Goal: Information Seeking & Learning: Check status

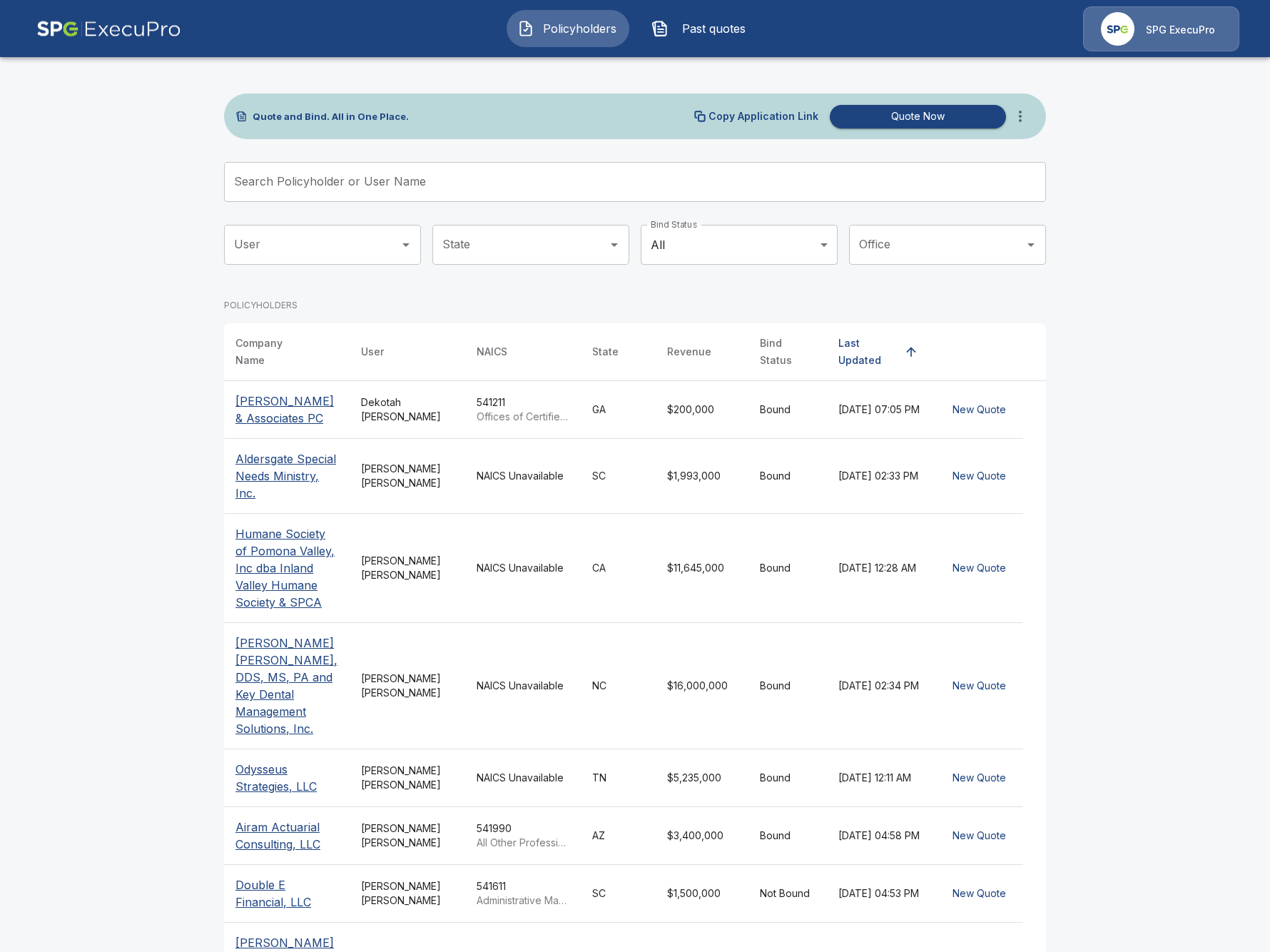
scroll to position [139, 0]
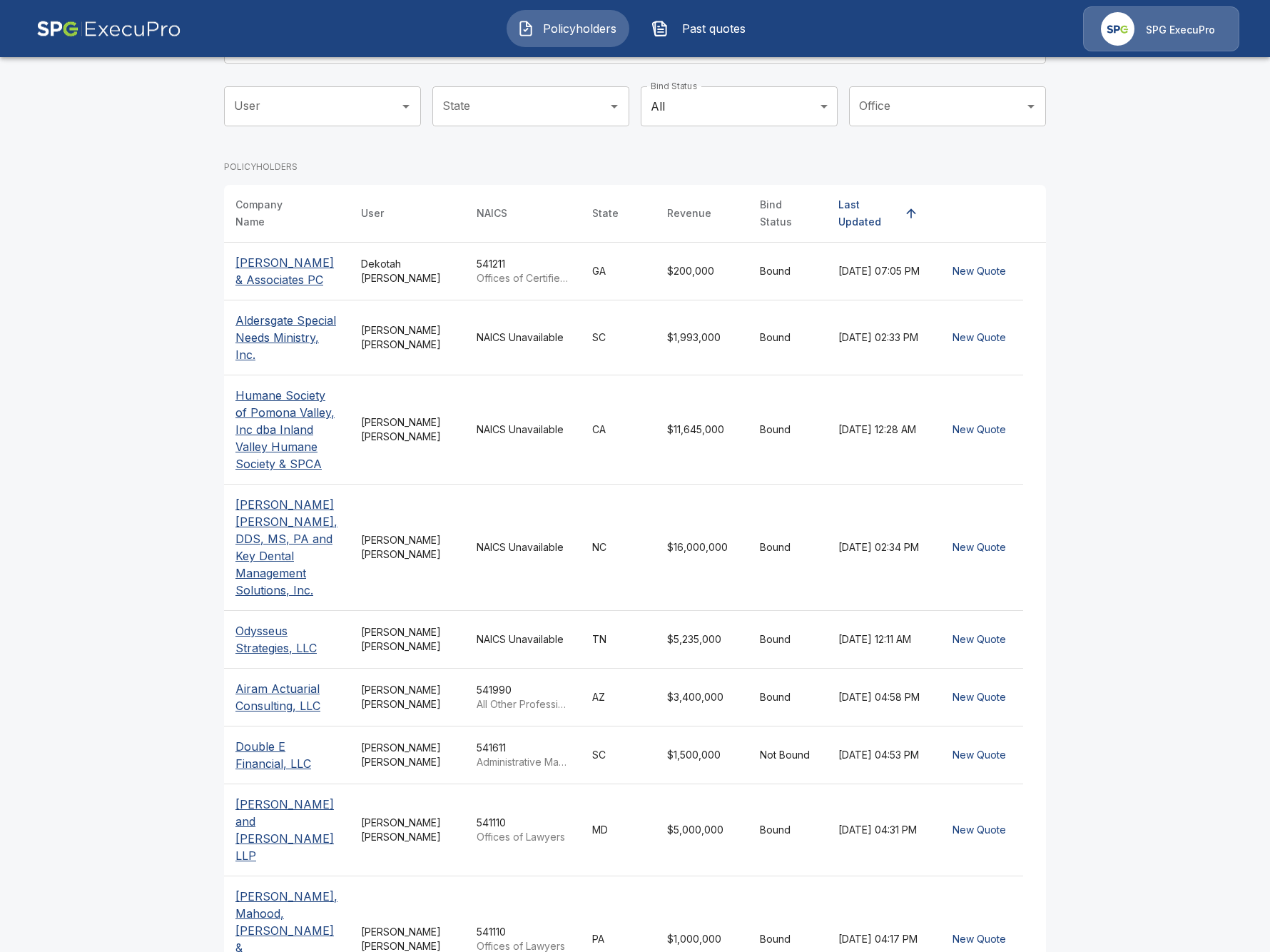
click at [401, 336] on td "Tricia Dietz" at bounding box center [408, 337] width 116 height 75
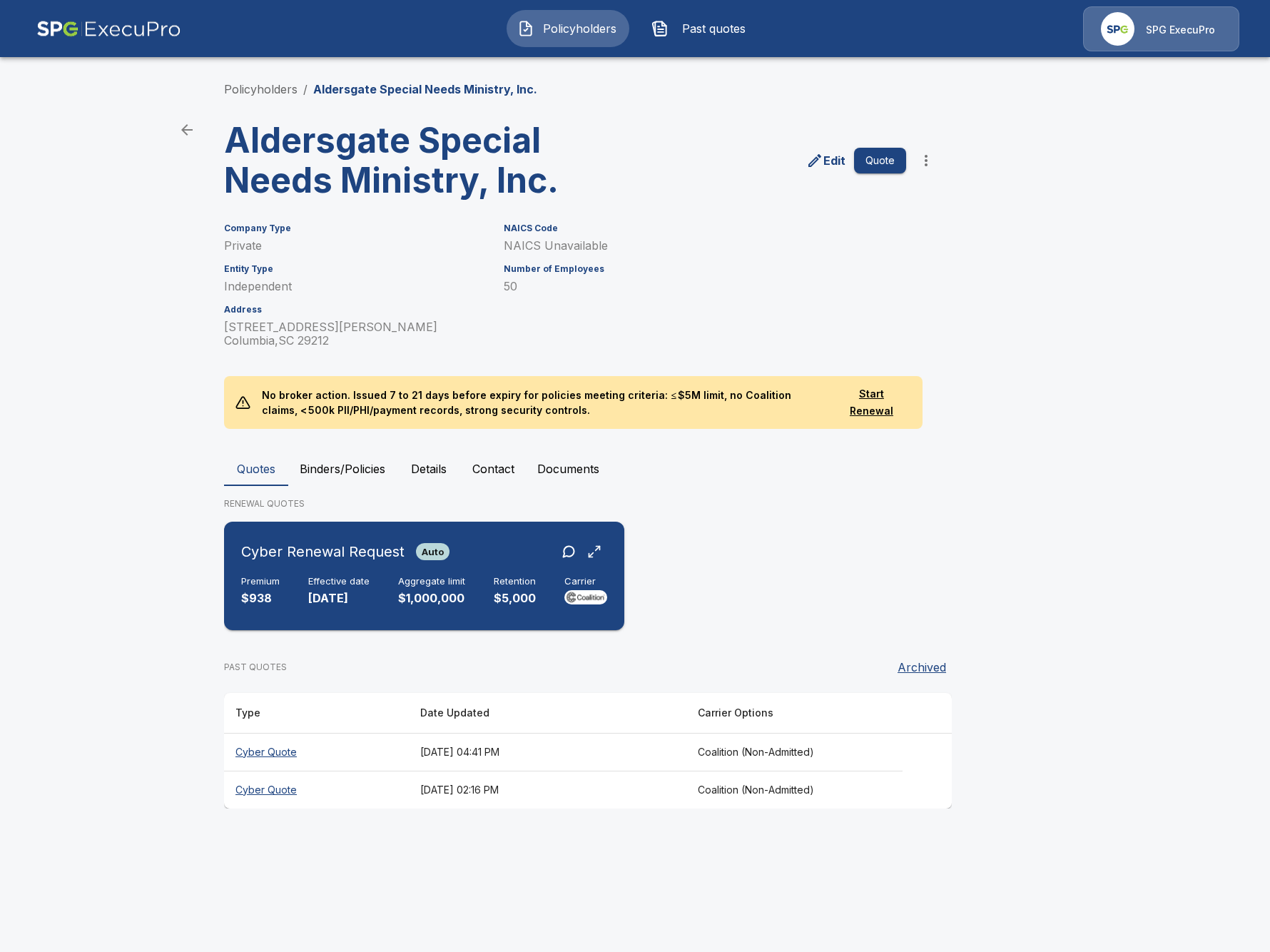
click at [425, 592] on p "$1,000,000" at bounding box center [431, 598] width 67 height 17
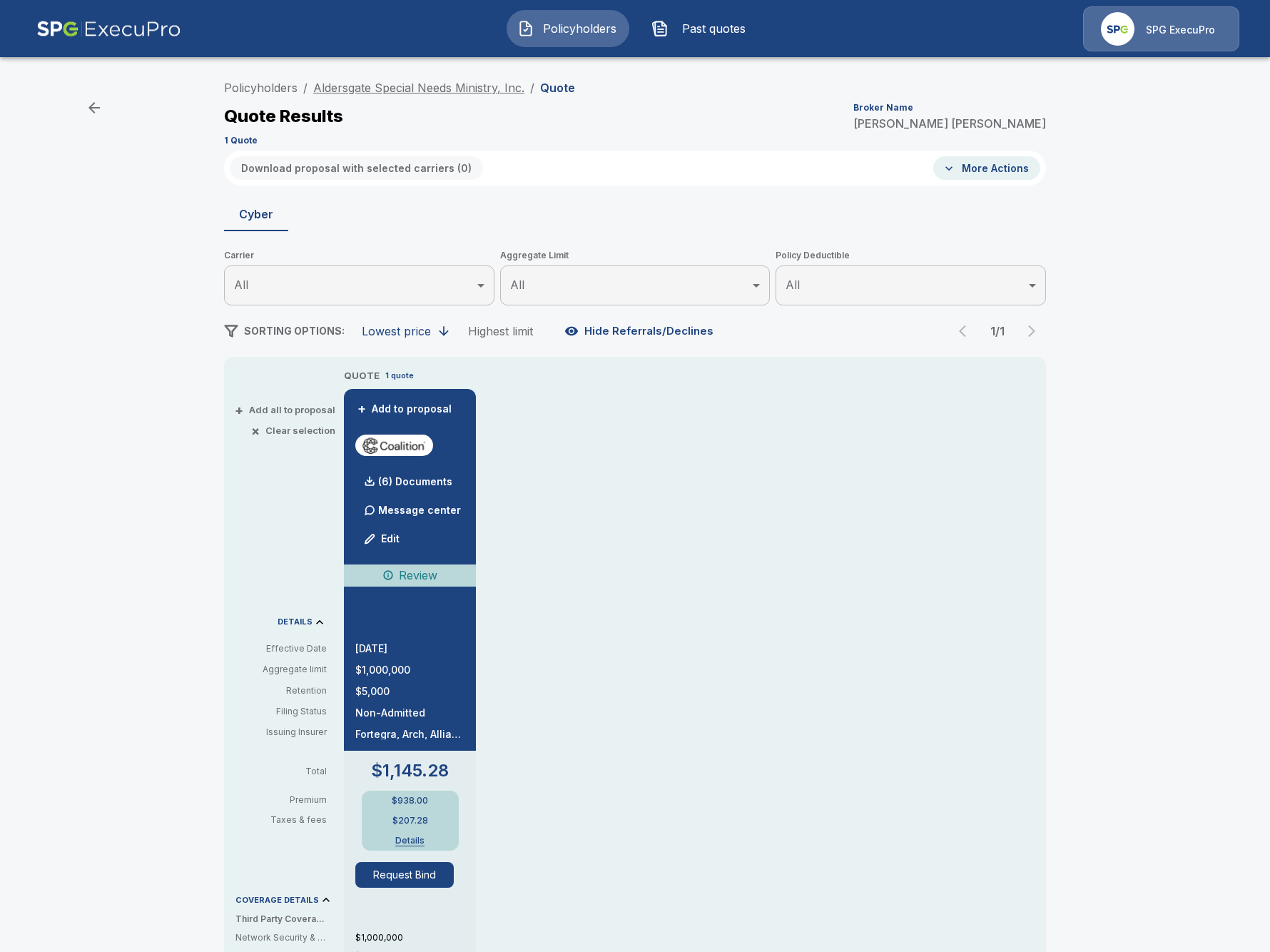
click at [447, 89] on link "Aldersgate Special Needs Ministry, Inc." at bounding box center [418, 88] width 211 height 14
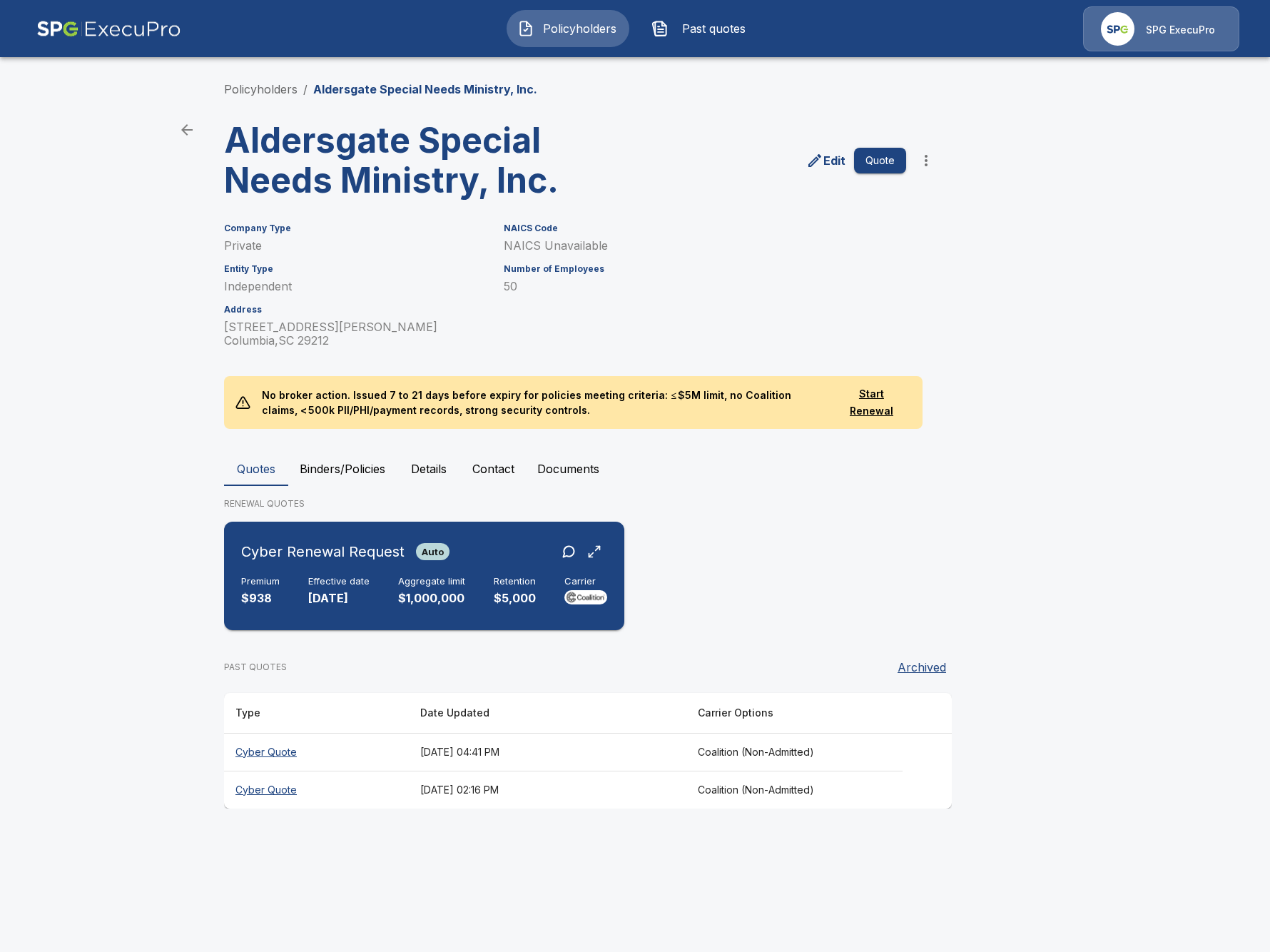
click at [486, 557] on div "Cyber Renewal Request Auto" at bounding box center [424, 551] width 366 height 25
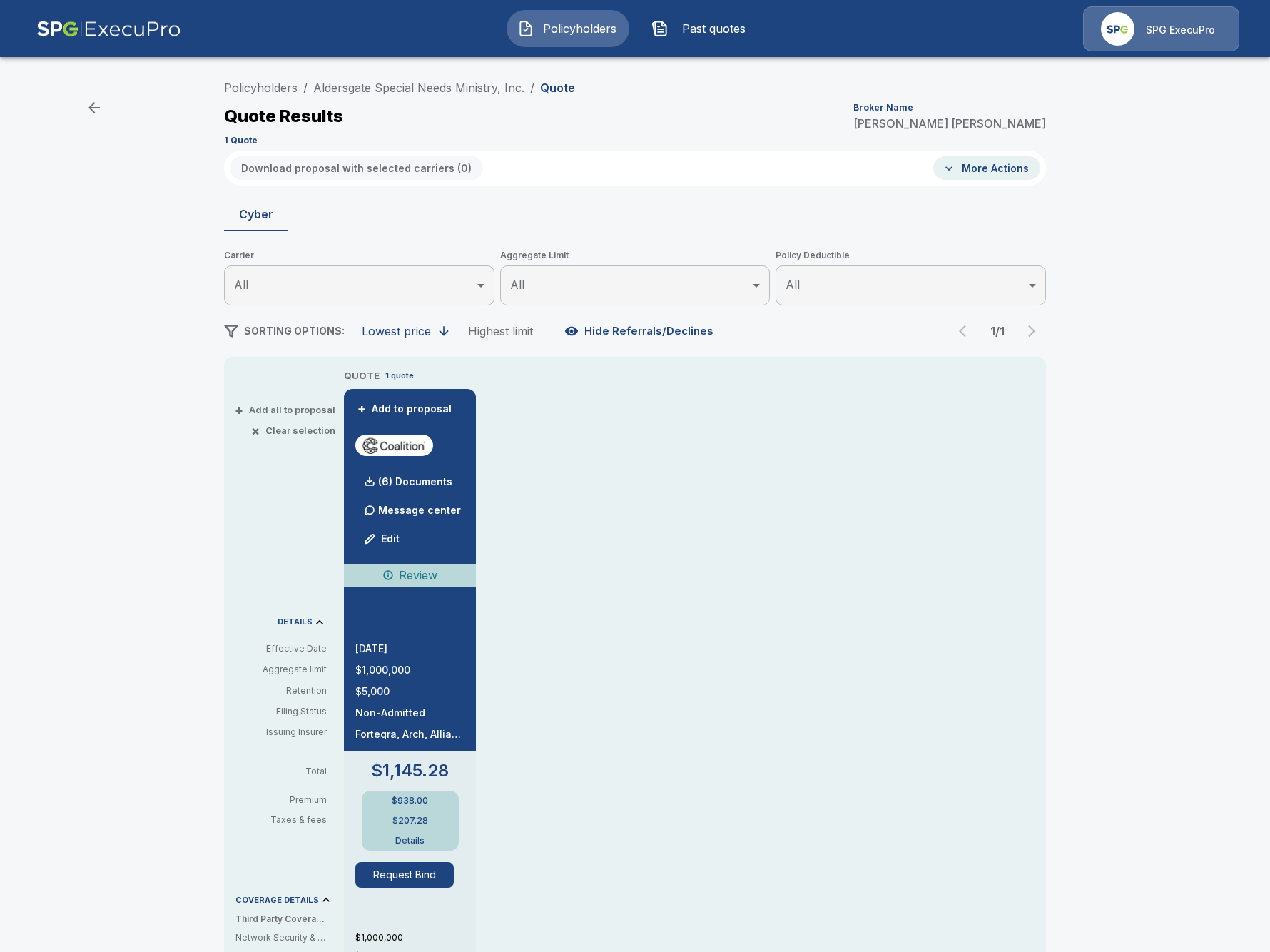
click at [53, 336] on div "Policyholders / Aldersgate Special Needs Ministry, Inc. / Quote Quote Results B…" at bounding box center [635, 764] width 1270 height 1393
click at [108, 328] on div "Policyholders / Aldersgate Special Needs Ministry, Inc. / Quote Quote Results B…" at bounding box center [635, 764] width 1270 height 1393
click at [174, 174] on div "Policyholders / Aldersgate Special Needs Ministry, Inc. / Quote Quote Results B…" at bounding box center [635, 764] width 1270 height 1393
click at [717, 785] on div "QUOTE 1 quote + Add to proposal (6) Documents Message center Edit Review 10/14/…" at bounding box center [694, 843] width 702 height 950
drag, startPoint x: 946, startPoint y: 746, endPoint x: 1070, endPoint y: 707, distance: 130.0
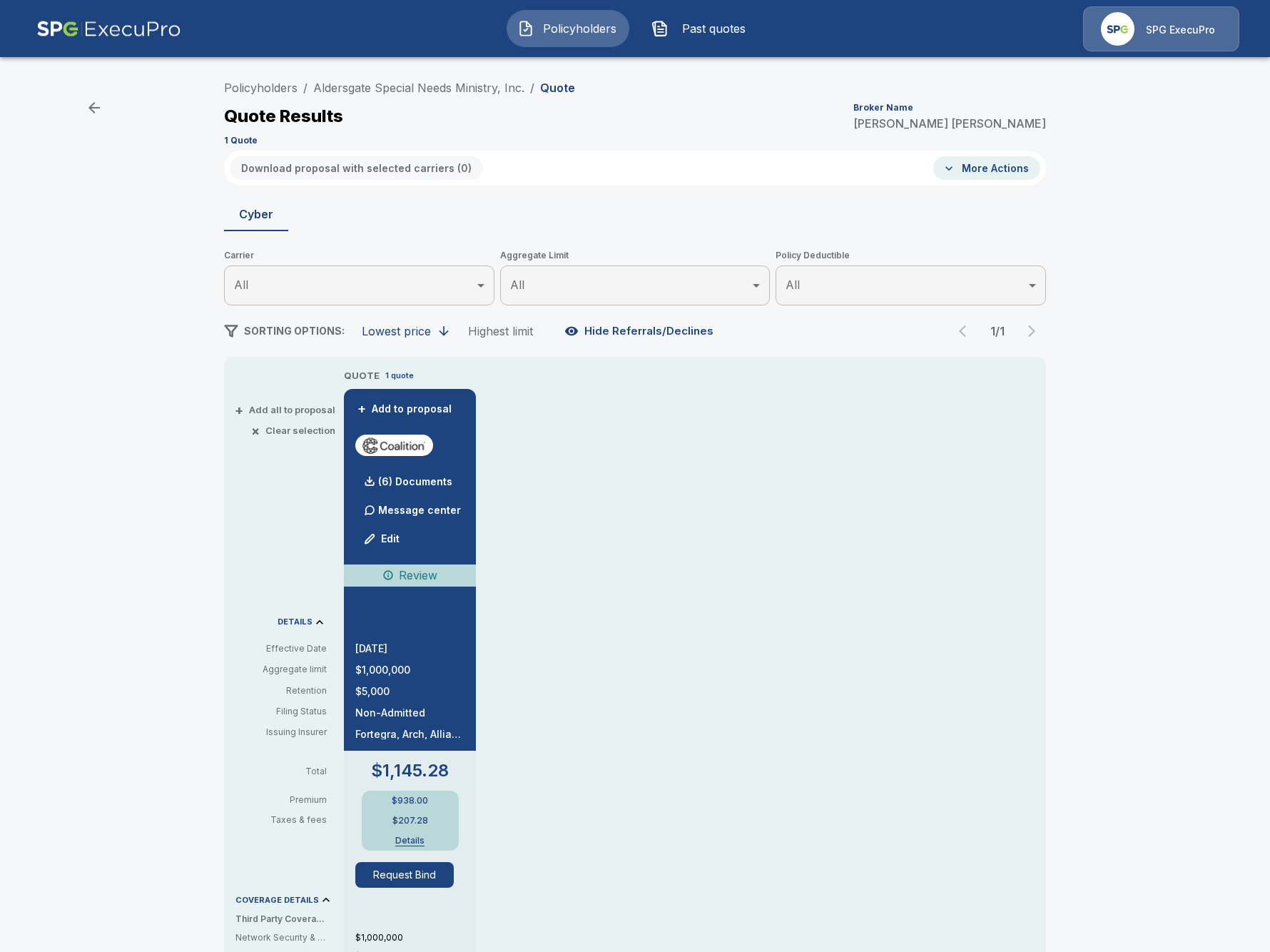
click at [947, 745] on div "QUOTE 1 quote + Add to proposal (6) Documents Message center Edit Review 10/14/…" at bounding box center [694, 843] width 702 height 950
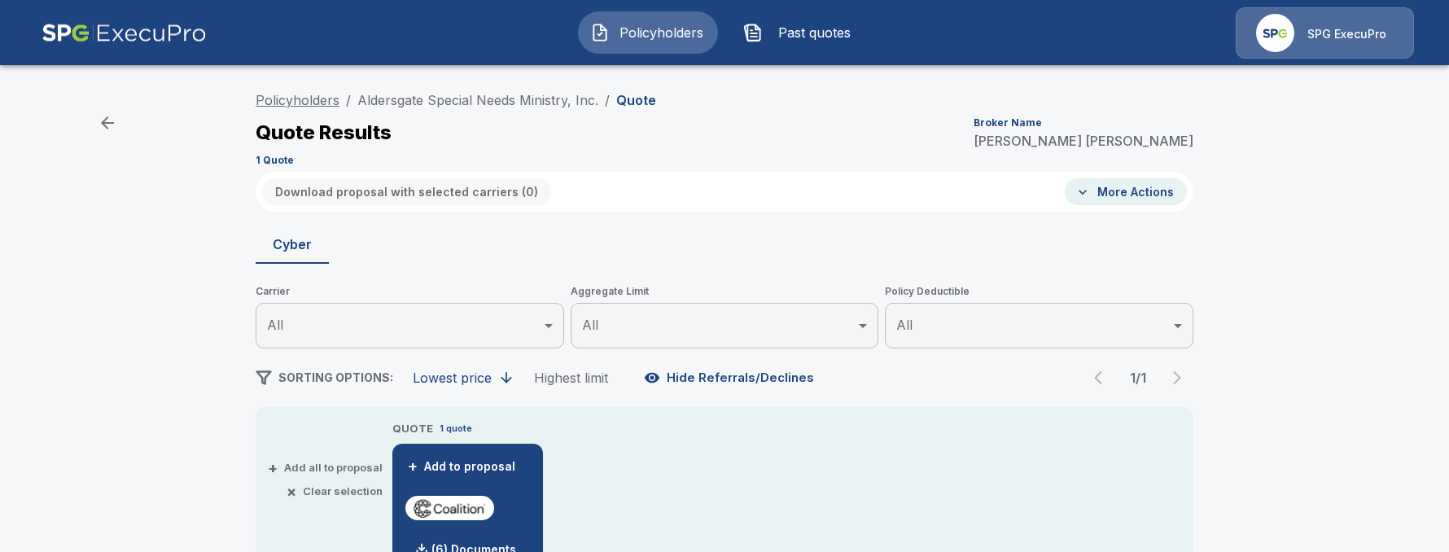
click at [314, 104] on link "Policyholders" at bounding box center [298, 100] width 84 height 16
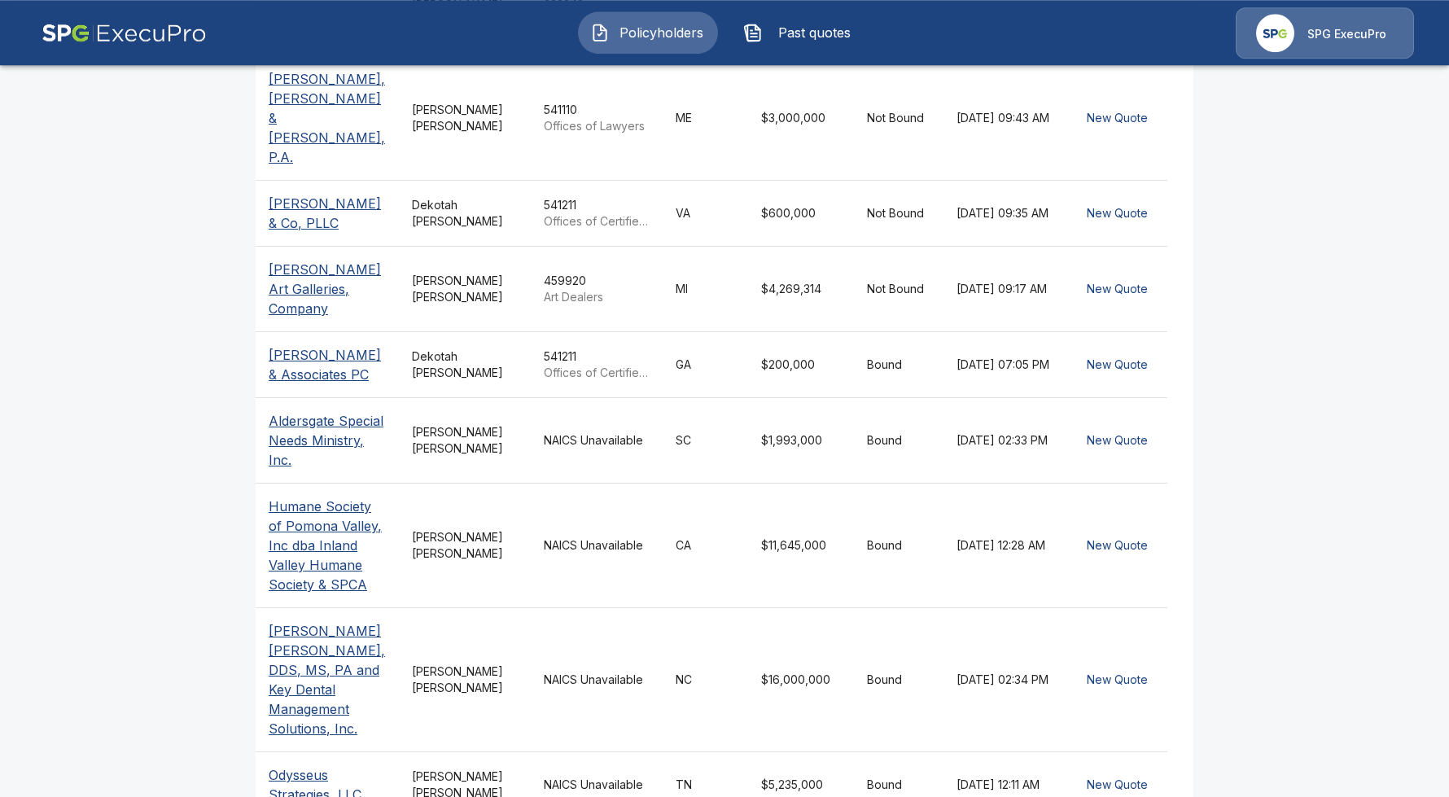
scroll to position [466, 0]
click at [640, 551] on td "NAICS Unavailable" at bounding box center [597, 783] width 132 height 66
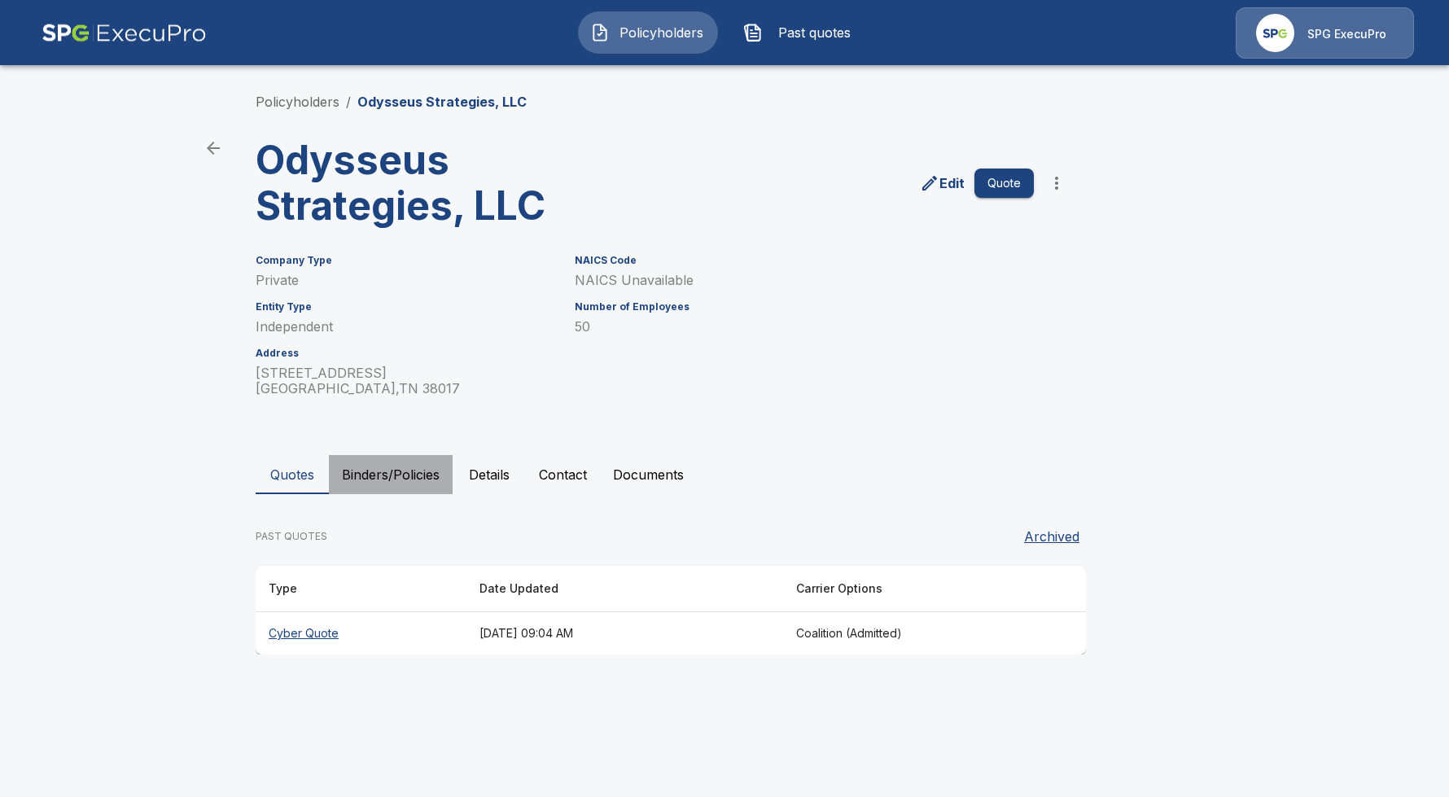
click at [388, 488] on button "Binders/Policies" at bounding box center [391, 474] width 124 height 39
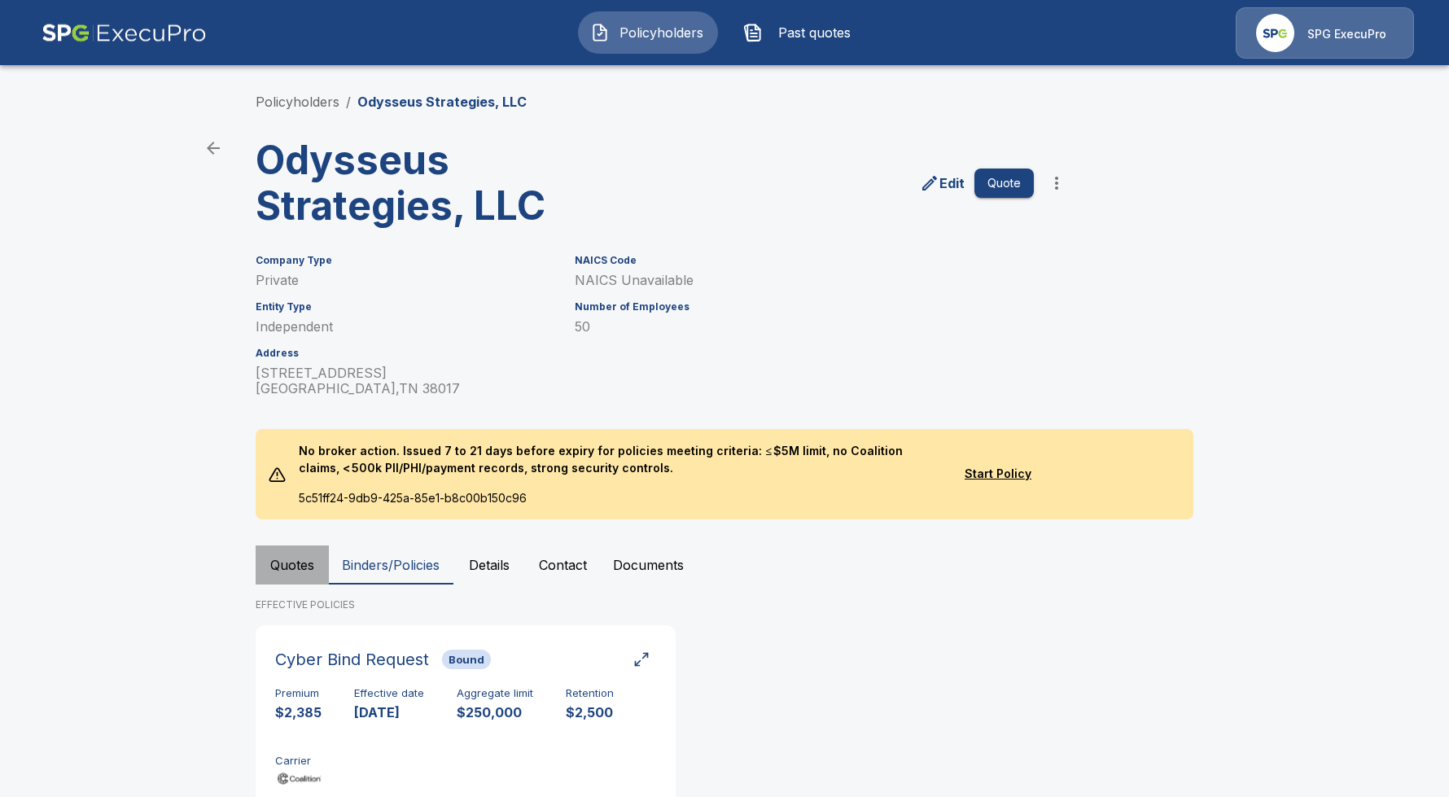
click at [295, 565] on button "Quotes" at bounding box center [292, 564] width 73 height 39
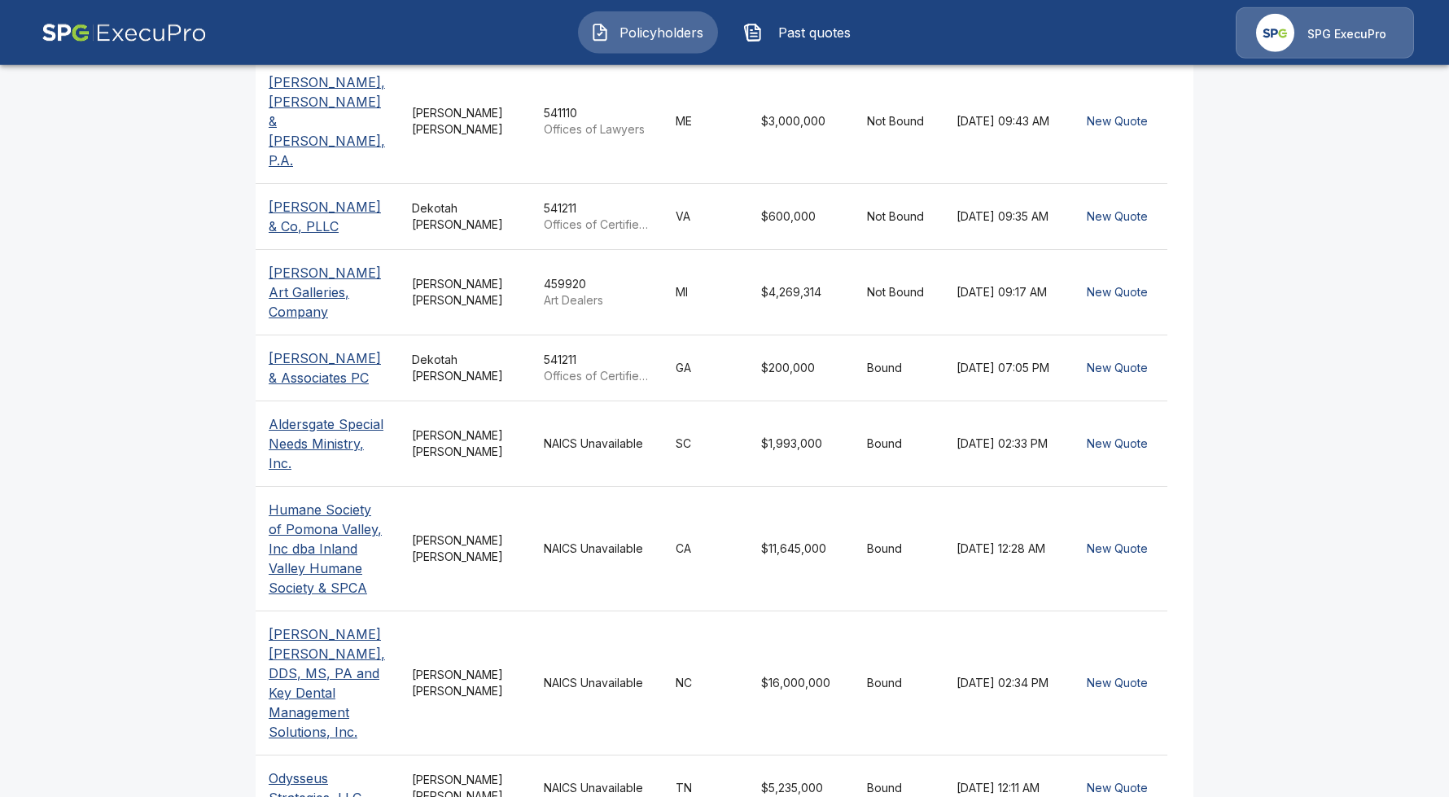
scroll to position [466, 0]
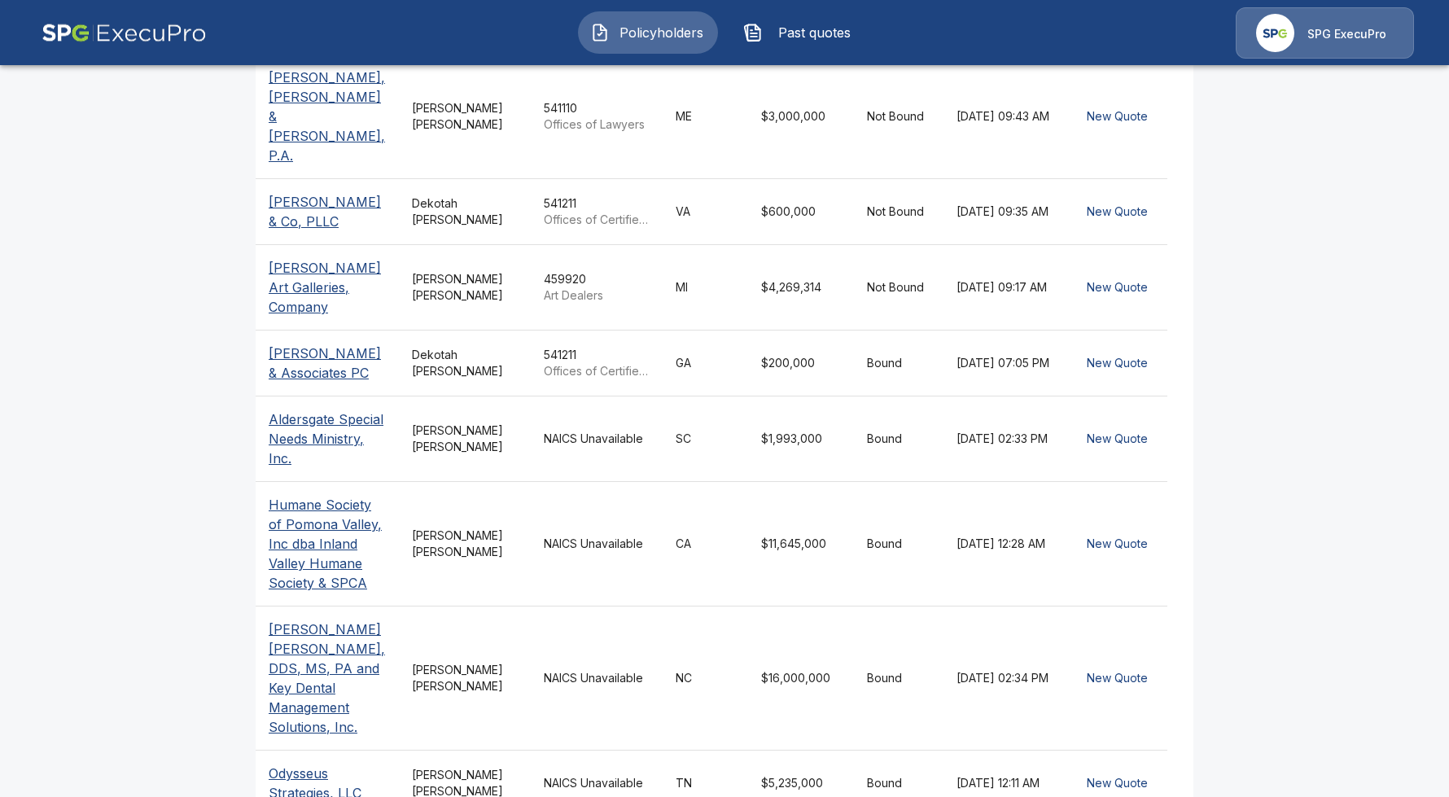
click at [505, 488] on td "Tricia Dietz" at bounding box center [465, 544] width 132 height 125
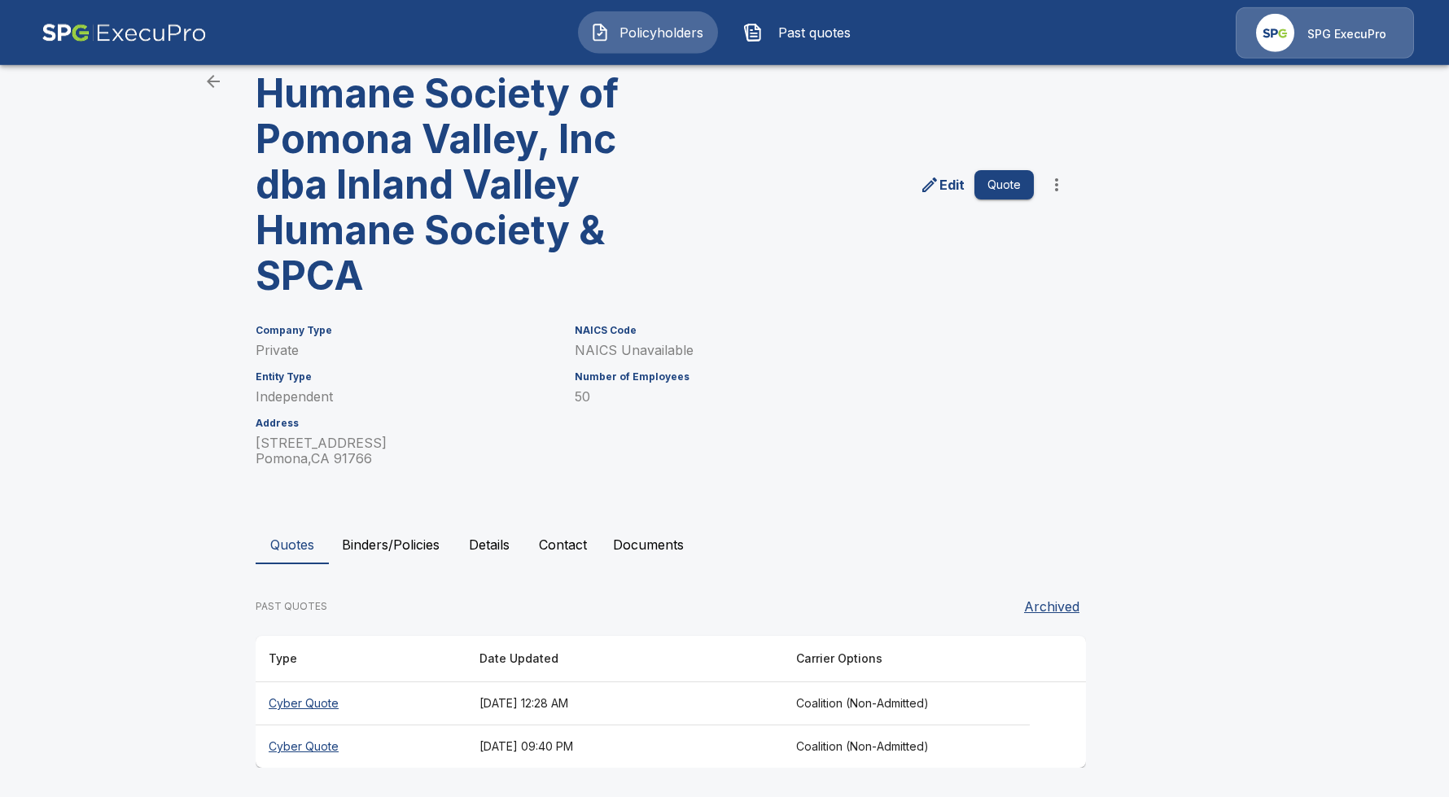
scroll to position [68, 0]
click at [418, 545] on button "Binders/Policies" at bounding box center [391, 543] width 124 height 39
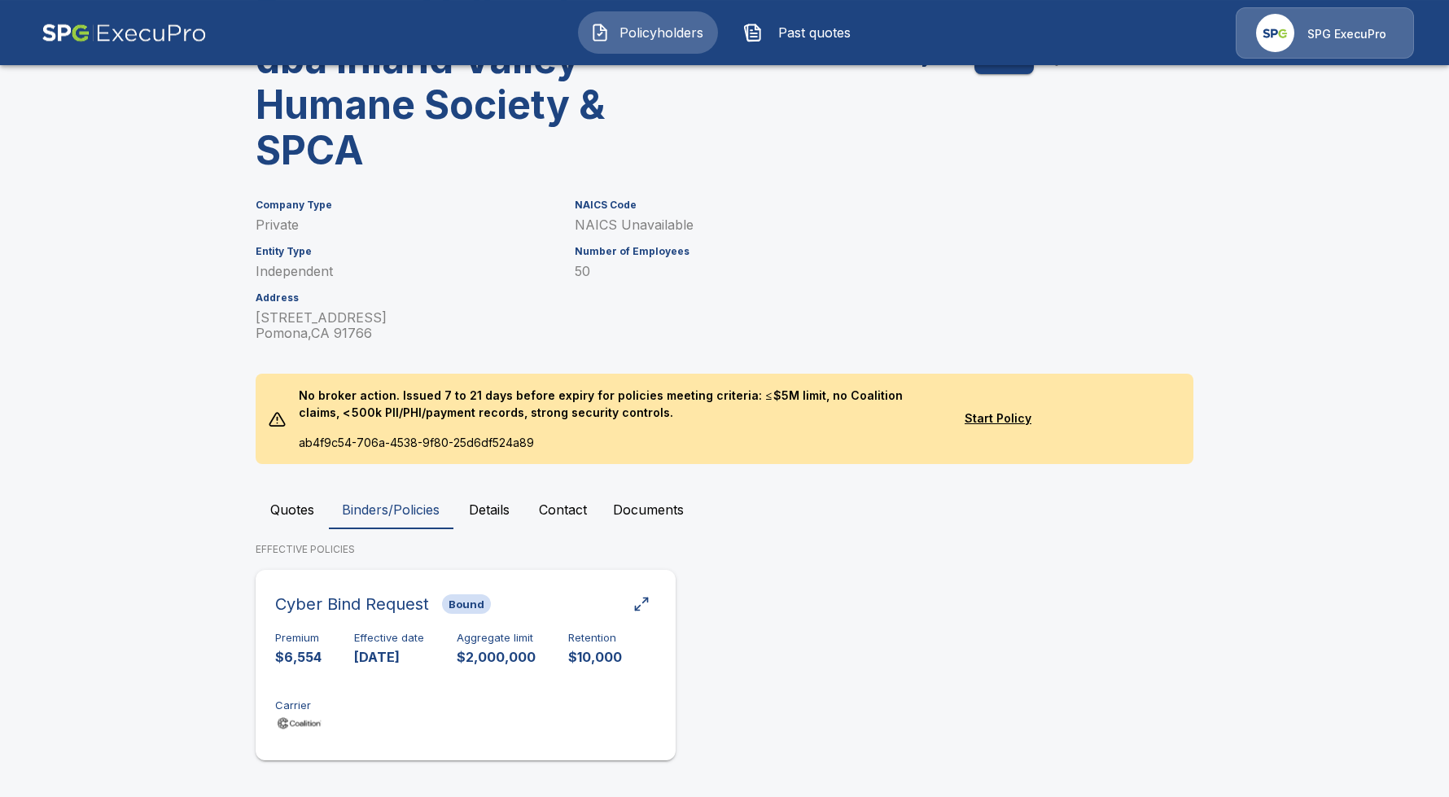
scroll to position [199, 0]
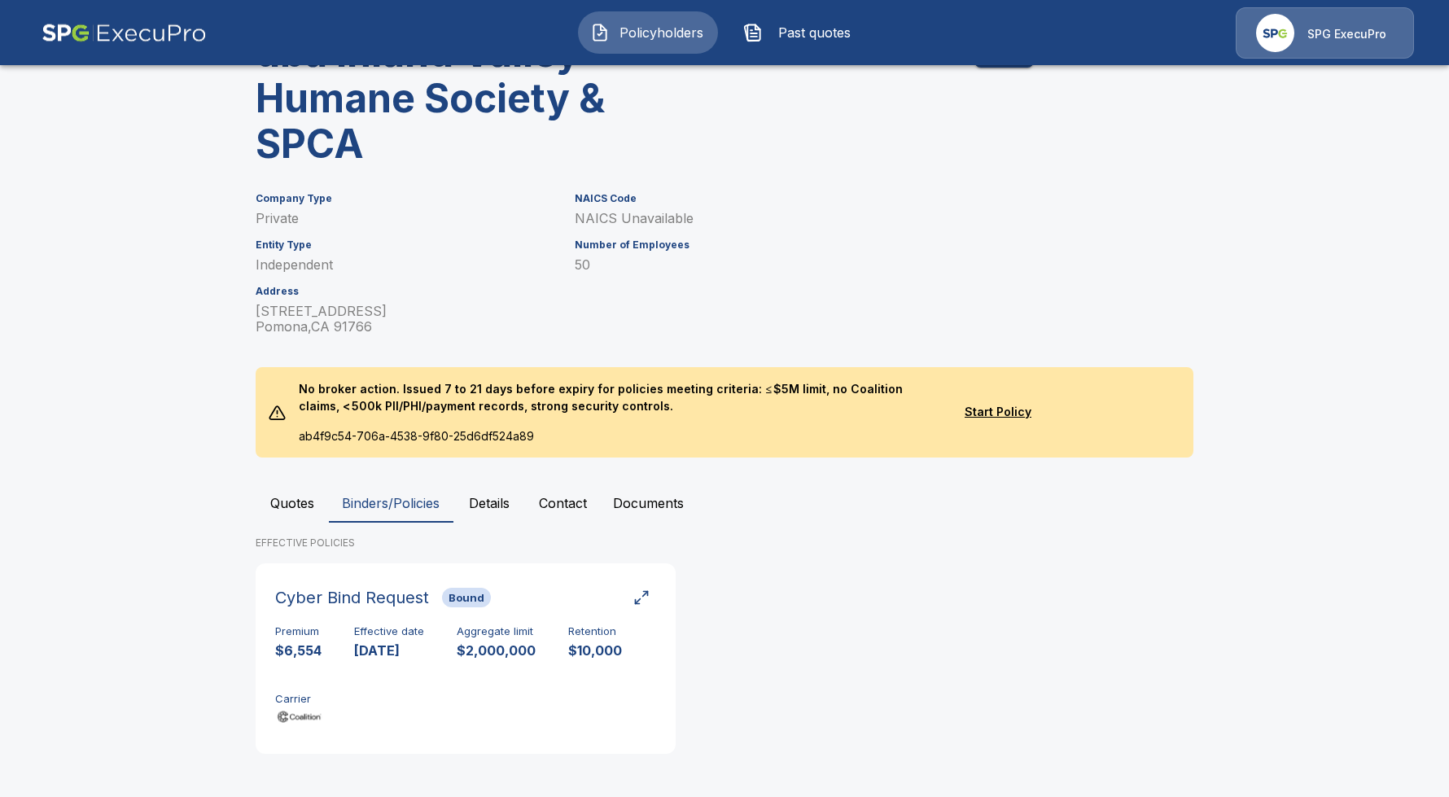
click at [315, 535] on div "Quotes Binders/Policies Details Contact Documents EFFECTIVE POLICIES Cyber Bind…" at bounding box center [725, 624] width 938 height 283
click at [293, 509] on button "Quotes" at bounding box center [292, 502] width 73 height 39
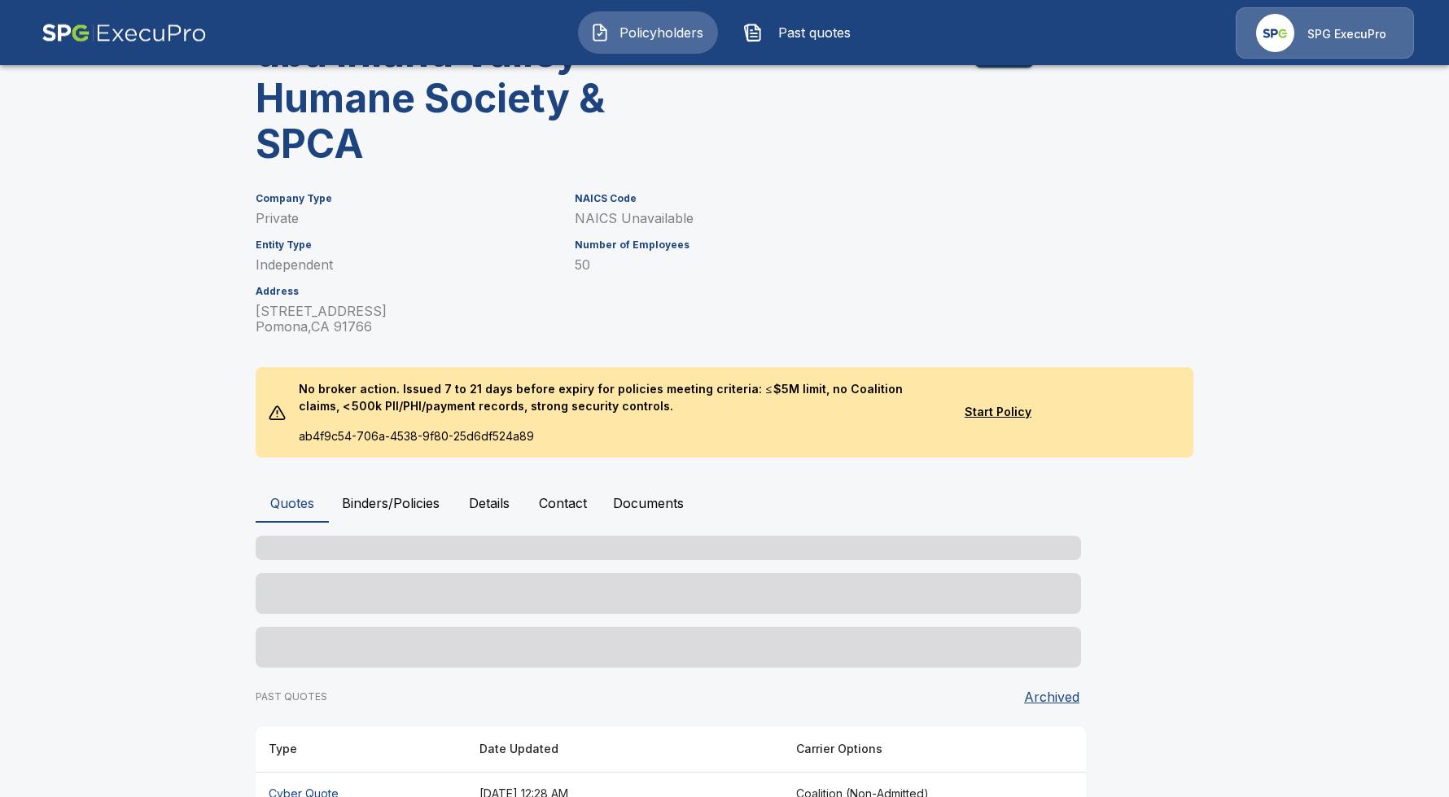
scroll to position [158, 0]
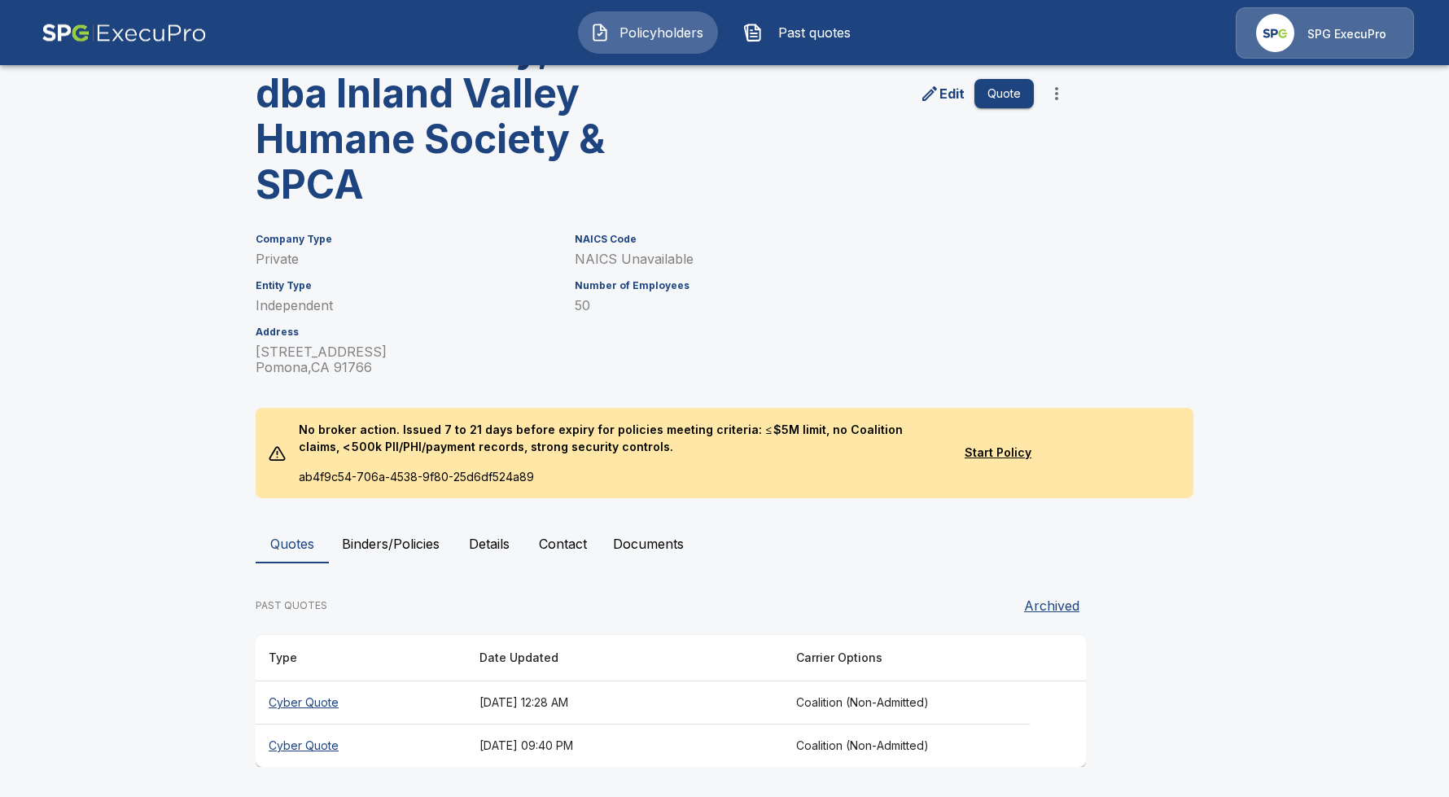
click at [582, 694] on th "[DATE] 12:28 AM" at bounding box center [624, 702] width 317 height 43
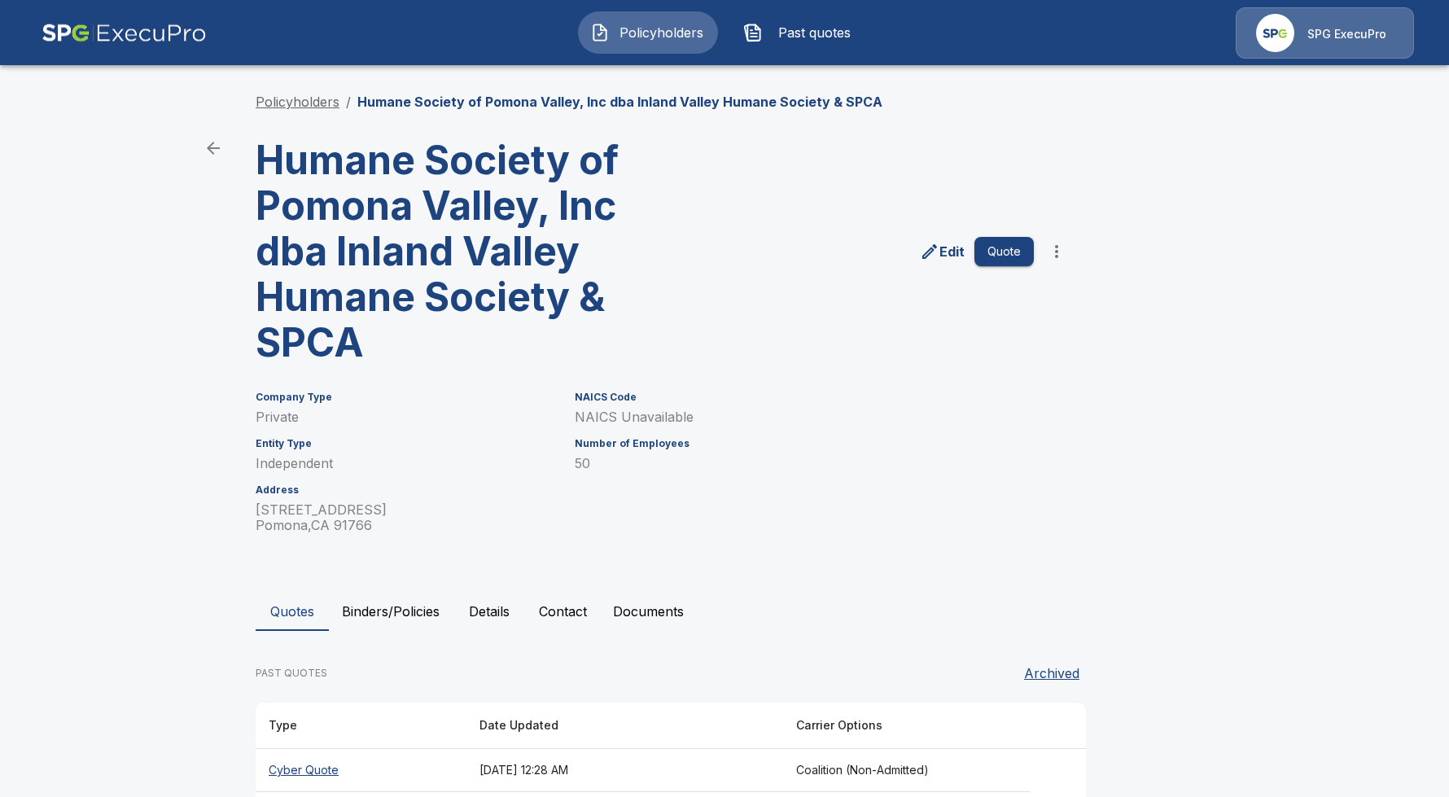
click at [311, 101] on link "Policyholders" at bounding box center [298, 102] width 84 height 16
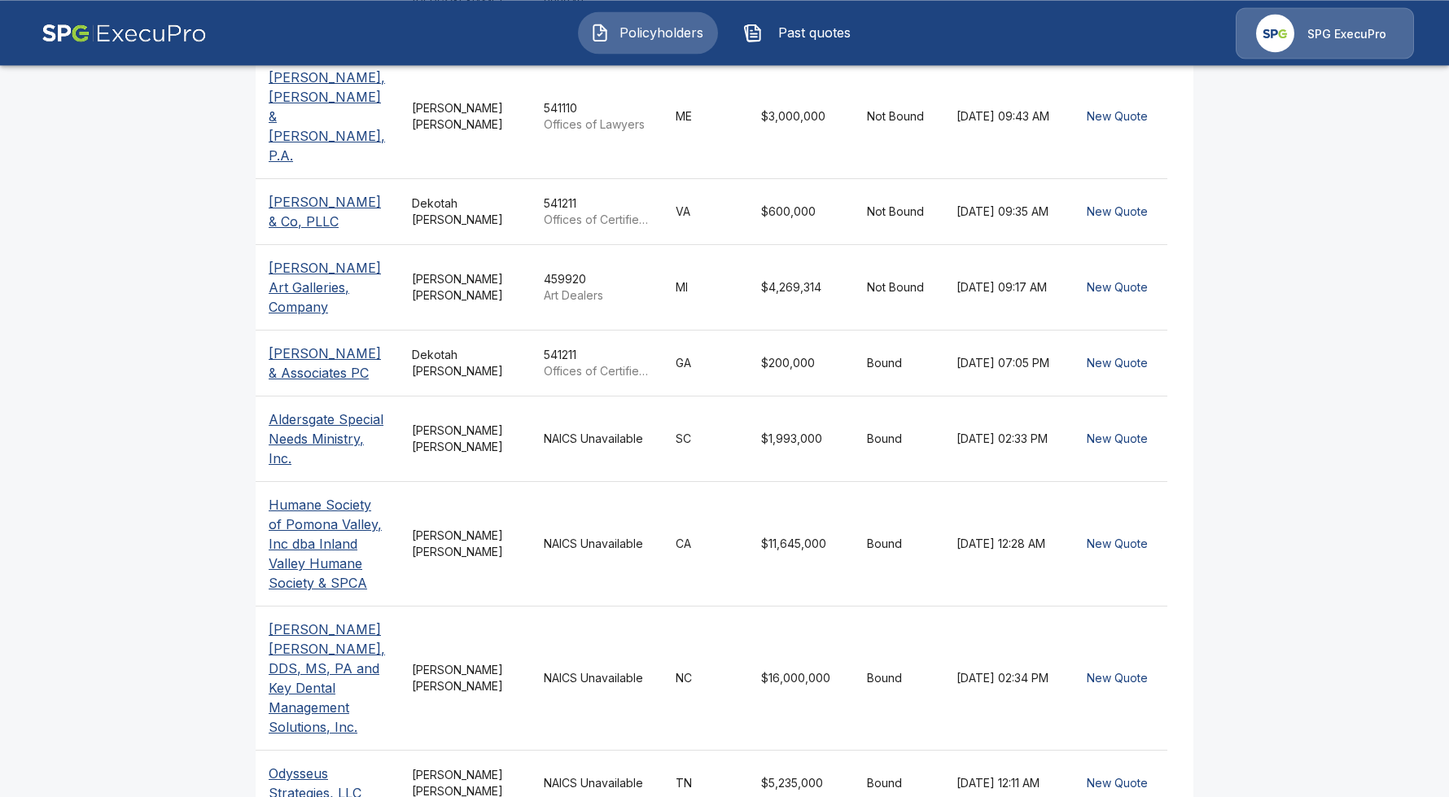
scroll to position [466, 0]
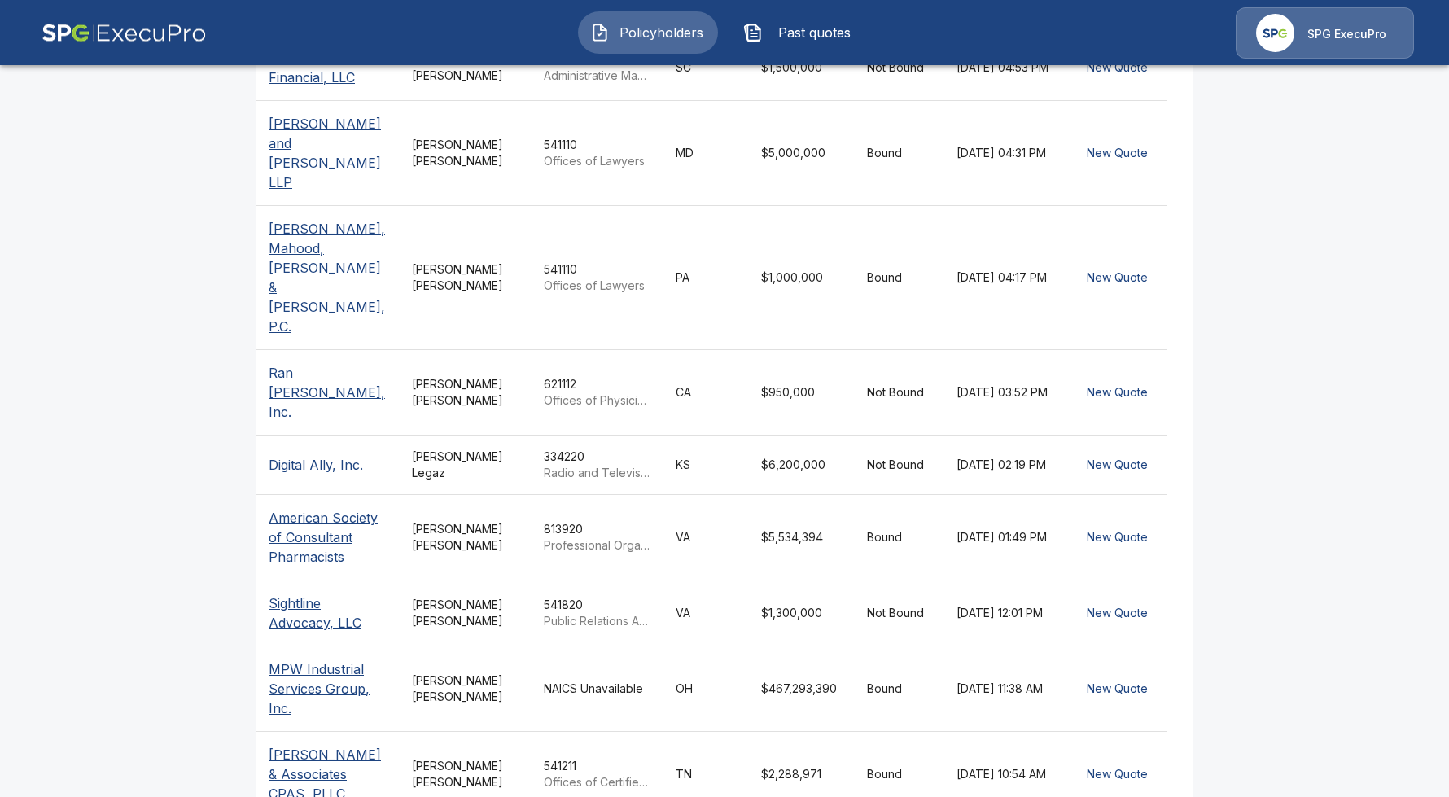
scroll to position [421, 0]
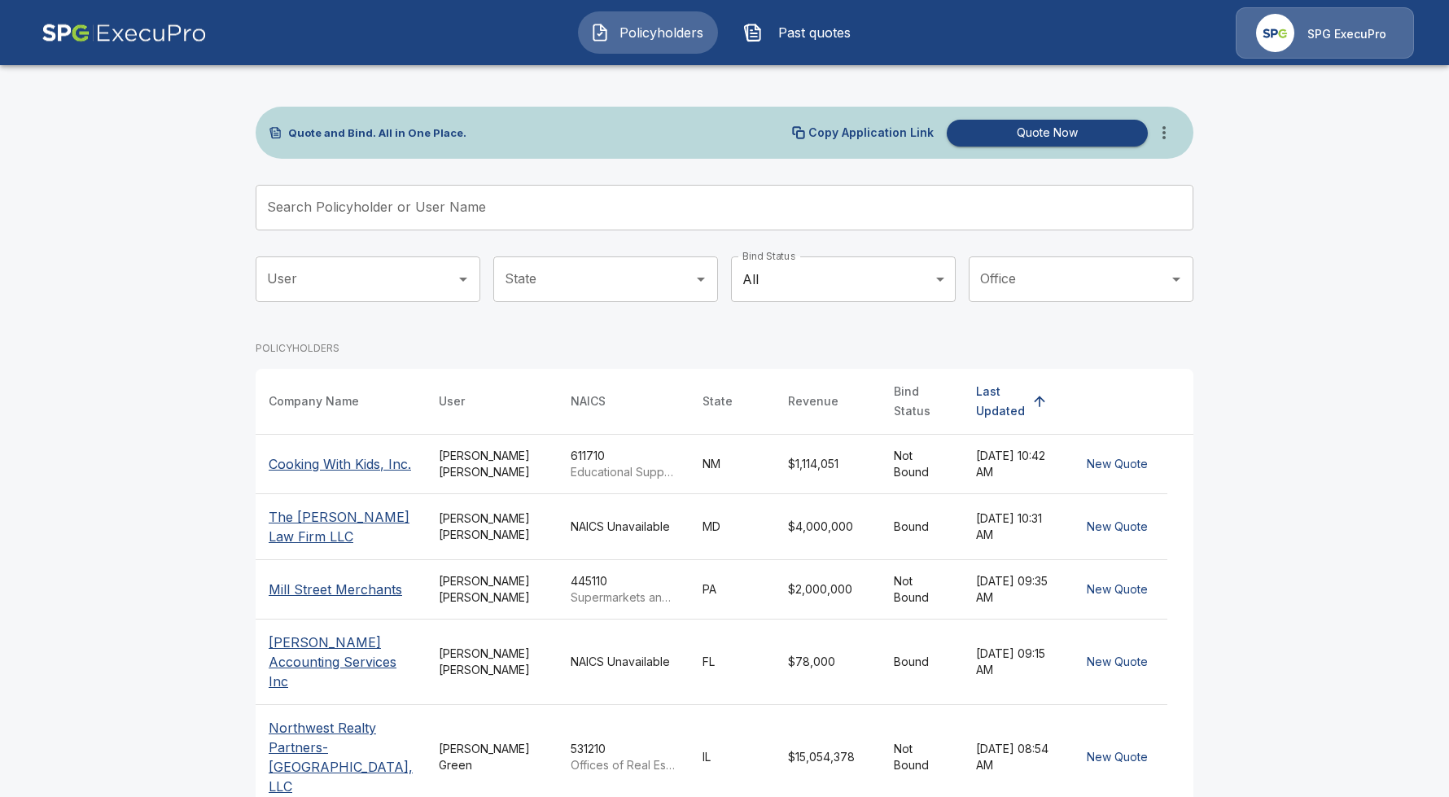
click at [555, 208] on input "Search Policyholder or User Name" at bounding box center [716, 208] width 920 height 46
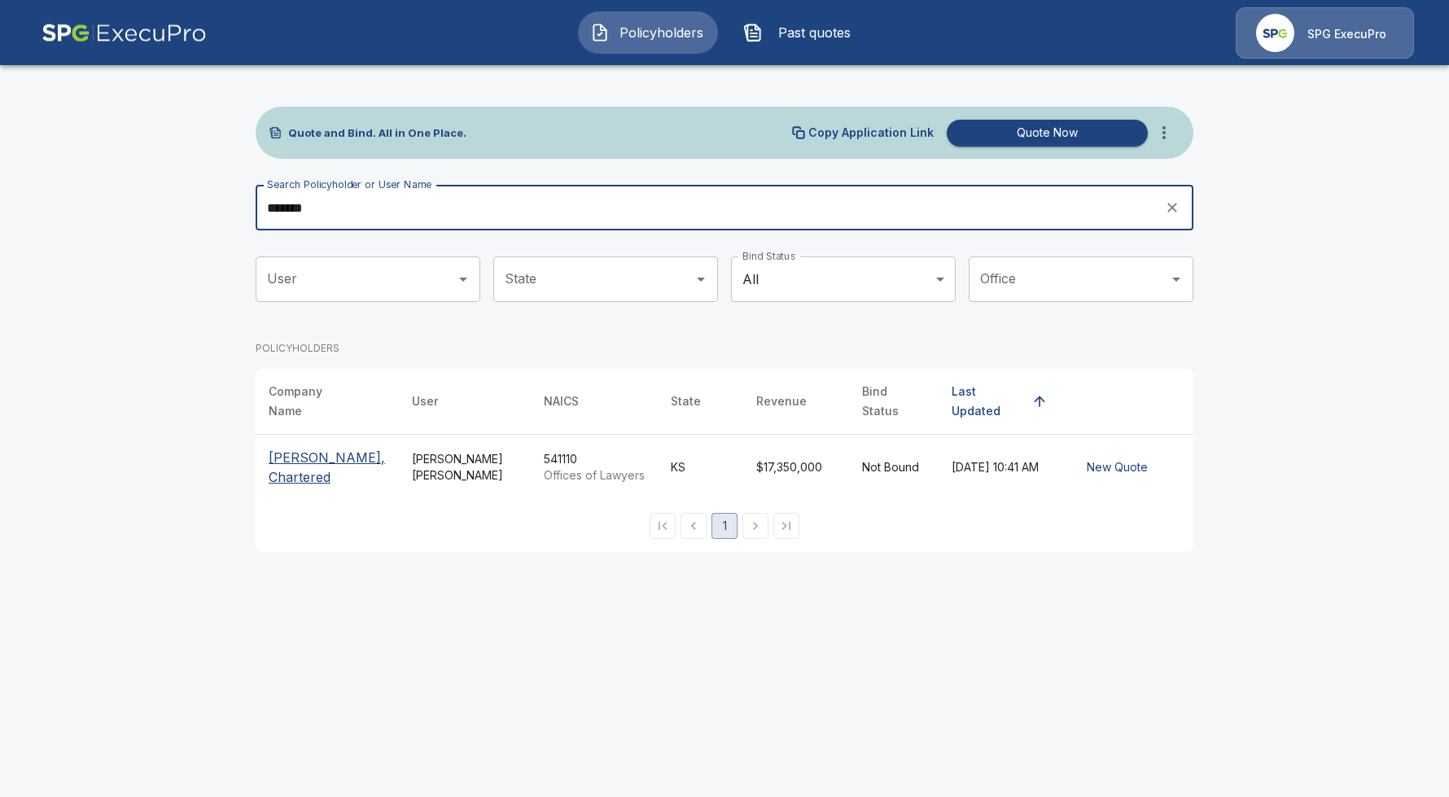
type input "*******"
click at [353, 449] on p "Wallace Saunders, Chartered" at bounding box center [327, 467] width 117 height 39
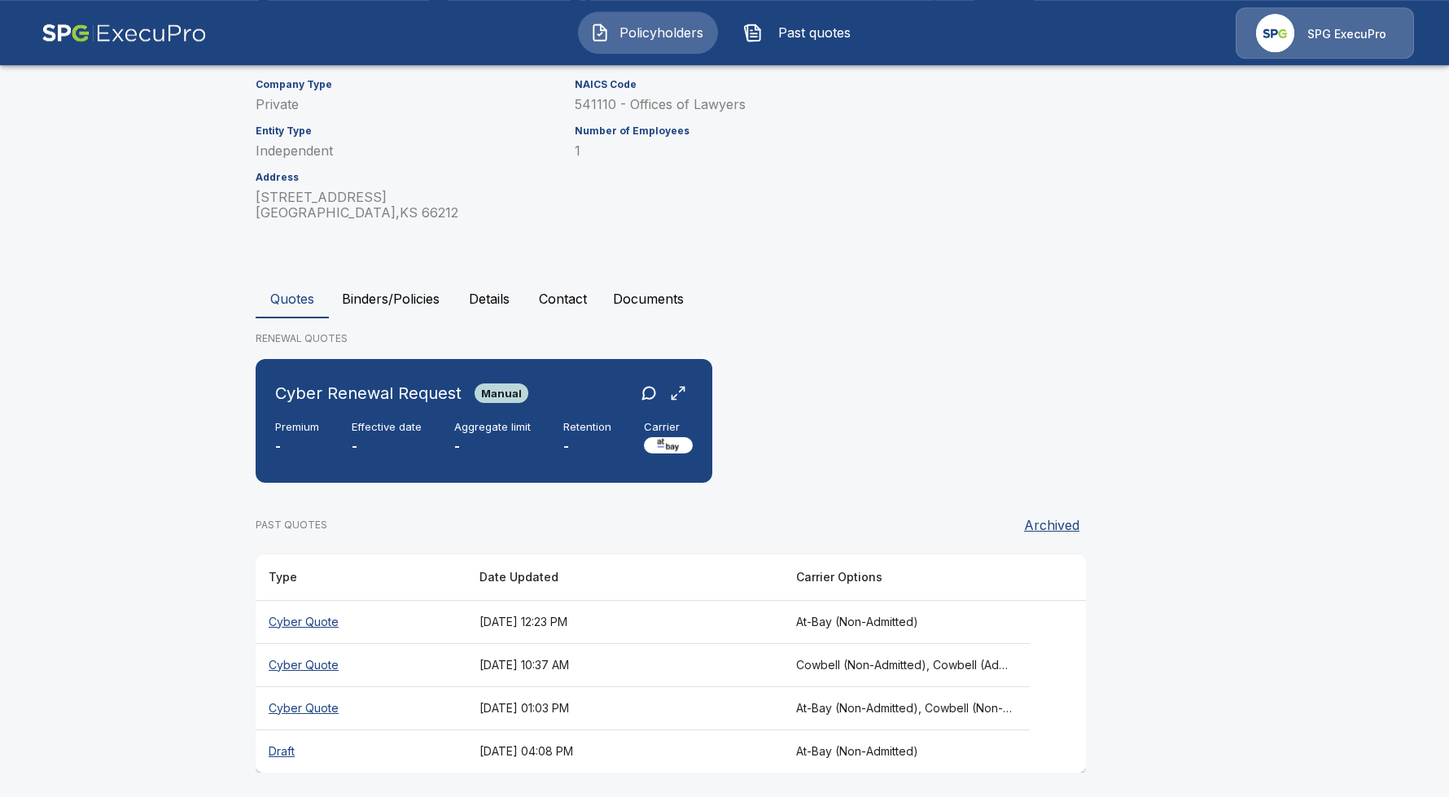
scroll to position [181, 0]
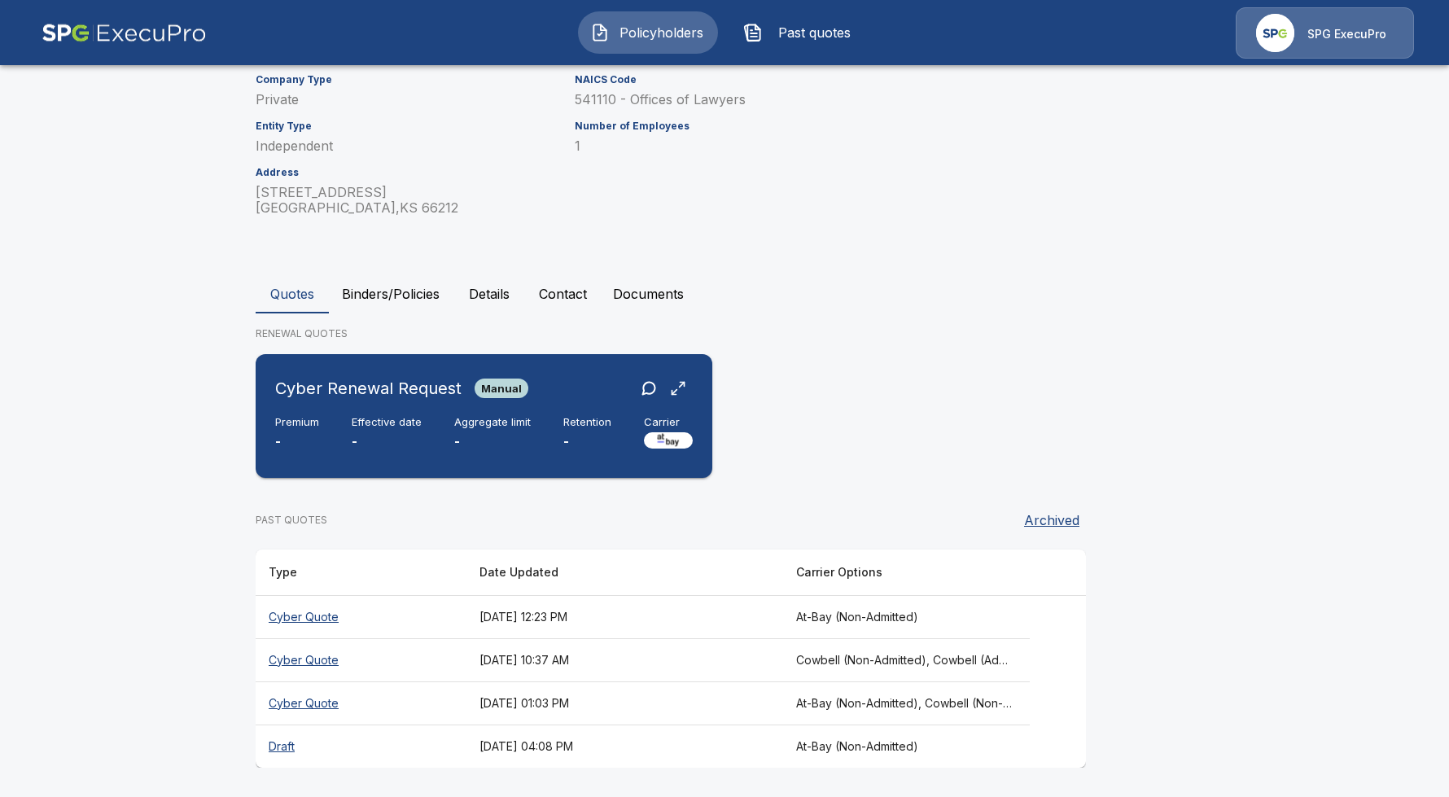
click at [499, 437] on p "-" at bounding box center [492, 441] width 77 height 19
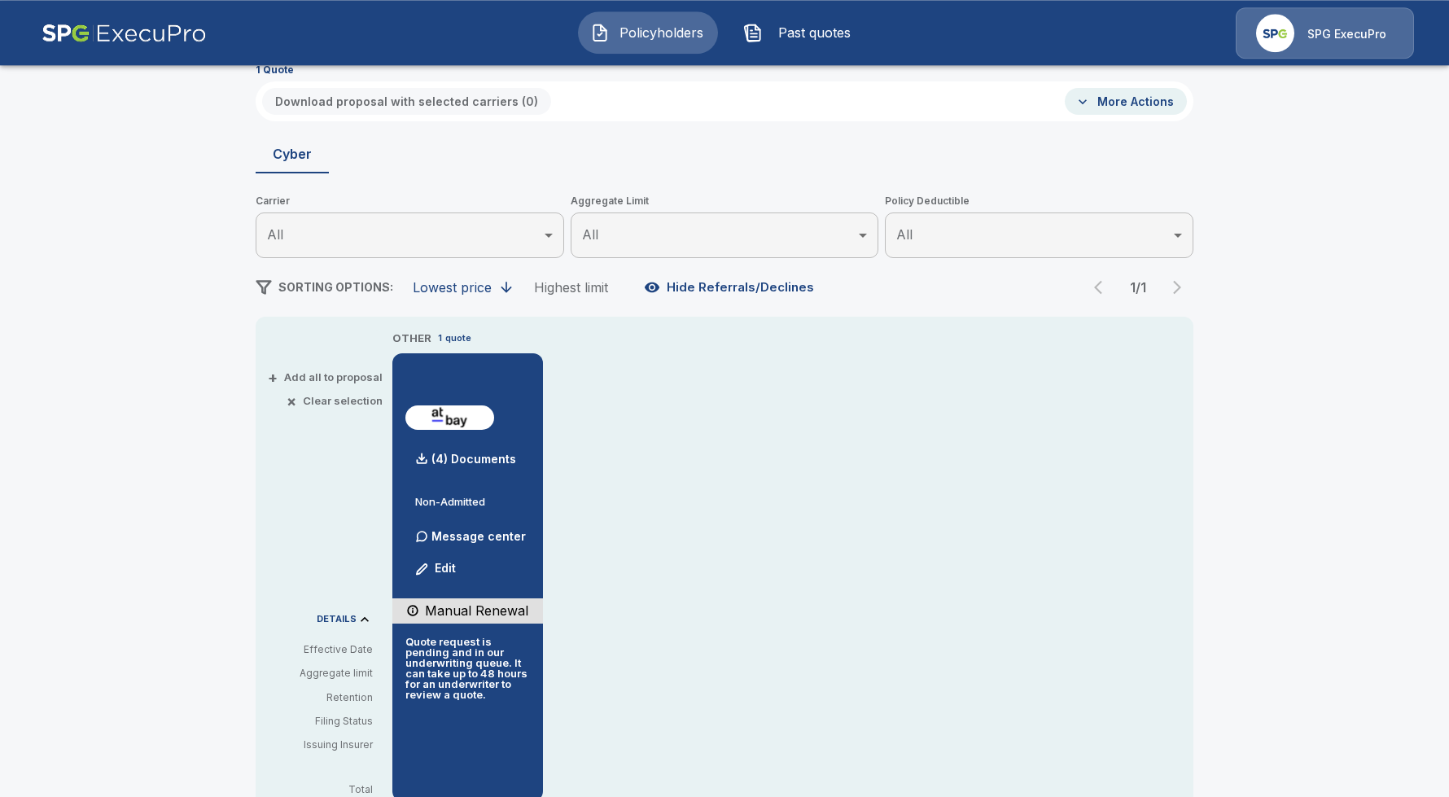
scroll to position [90, 0]
drag, startPoint x: 469, startPoint y: 695, endPoint x: 399, endPoint y: 641, distance: 88.7
click at [399, 641] on div "(4) Documents Non-Admitted Message center Edit Manual Renewal Quote request is …" at bounding box center [467, 578] width 151 height 448
click at [439, 656] on p "Quote request is pending and in our underwriting queue. It can take up to 48 ho…" at bounding box center [467, 668] width 125 height 63
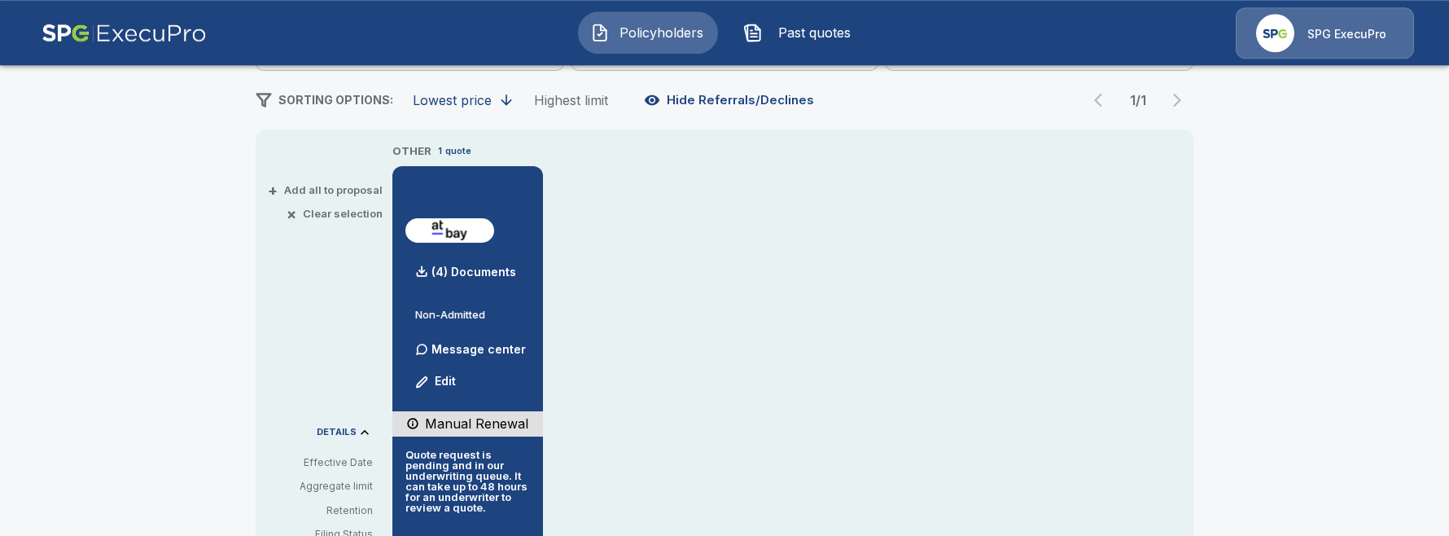
scroll to position [277, 0]
drag, startPoint x: 437, startPoint y: 454, endPoint x: 467, endPoint y: 479, distance: 39.3
click at [467, 479] on p "Quote request is pending and in our underwriting queue. It can take up to 48 ho…" at bounding box center [467, 481] width 125 height 63
click at [467, 502] on p "Quote request is pending and in our underwriting queue. It can take up to 48 ho…" at bounding box center [467, 481] width 125 height 63
drag, startPoint x: 420, startPoint y: 462, endPoint x: 456, endPoint y: 501, distance: 53.0
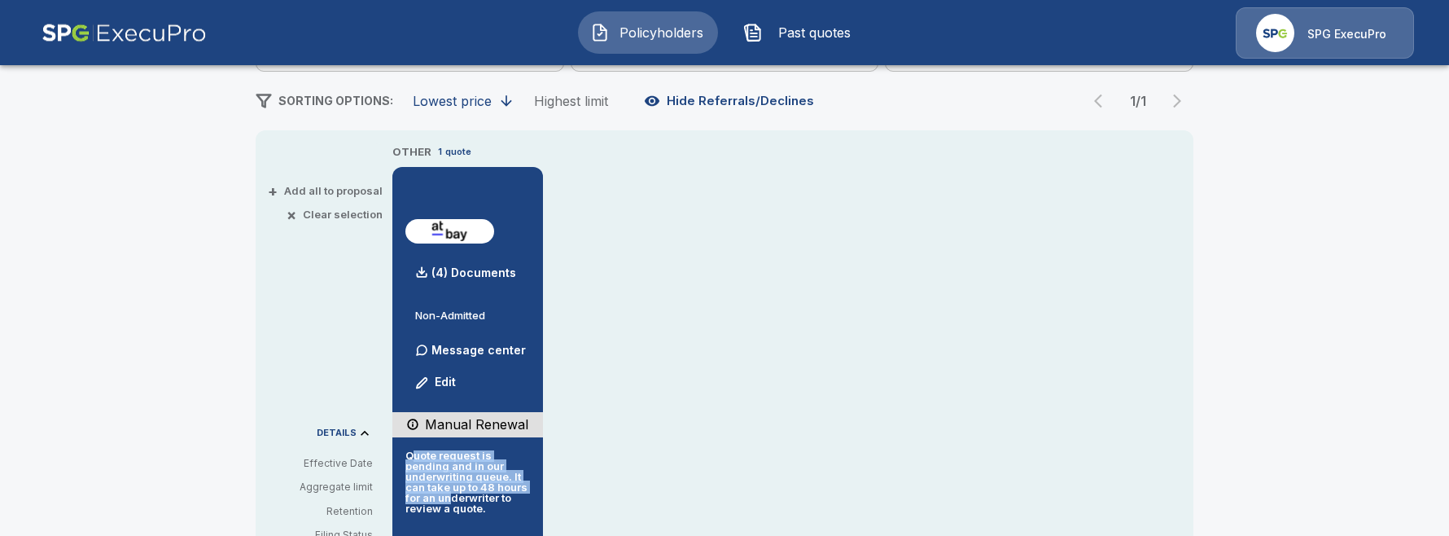
click at [454, 494] on p "Quote request is pending and in our underwriting queue. It can take up to 48 ho…" at bounding box center [467, 481] width 125 height 63
click at [469, 503] on p "Quote request is pending and in our underwriting queue. It can take up to 48 ho…" at bounding box center [467, 481] width 125 height 63
drag, startPoint x: 499, startPoint y: 513, endPoint x: 403, endPoint y: 464, distance: 107.8
click at [403, 464] on div "(4) Documents Non-Admitted Message center Edit Manual Renewal Quote request is …" at bounding box center [467, 391] width 151 height 448
click at [431, 464] on p "Quote request is pending and in our underwriting queue. It can take up to 48 ho…" at bounding box center [467, 481] width 125 height 63
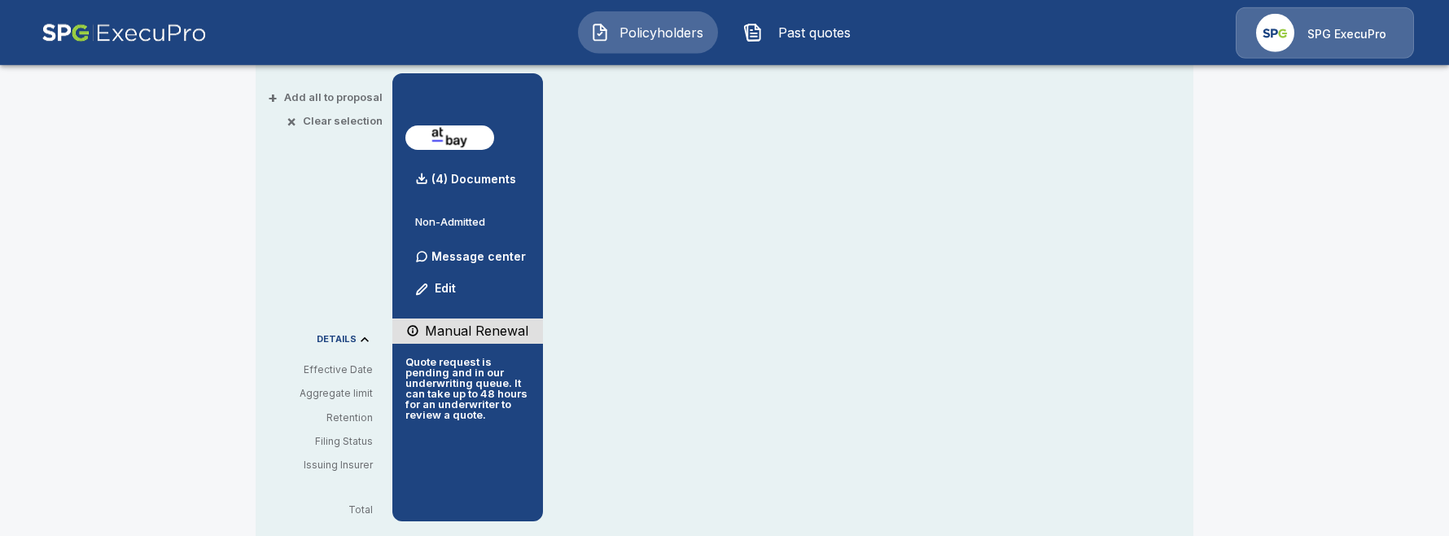
scroll to position [371, 0]
click at [640, 419] on div "OTHER 1 quote (4) Documents Non-Admitted Message center Edit Manual Renewal Quo…" at bounding box center [792, 284] width 801 height 471
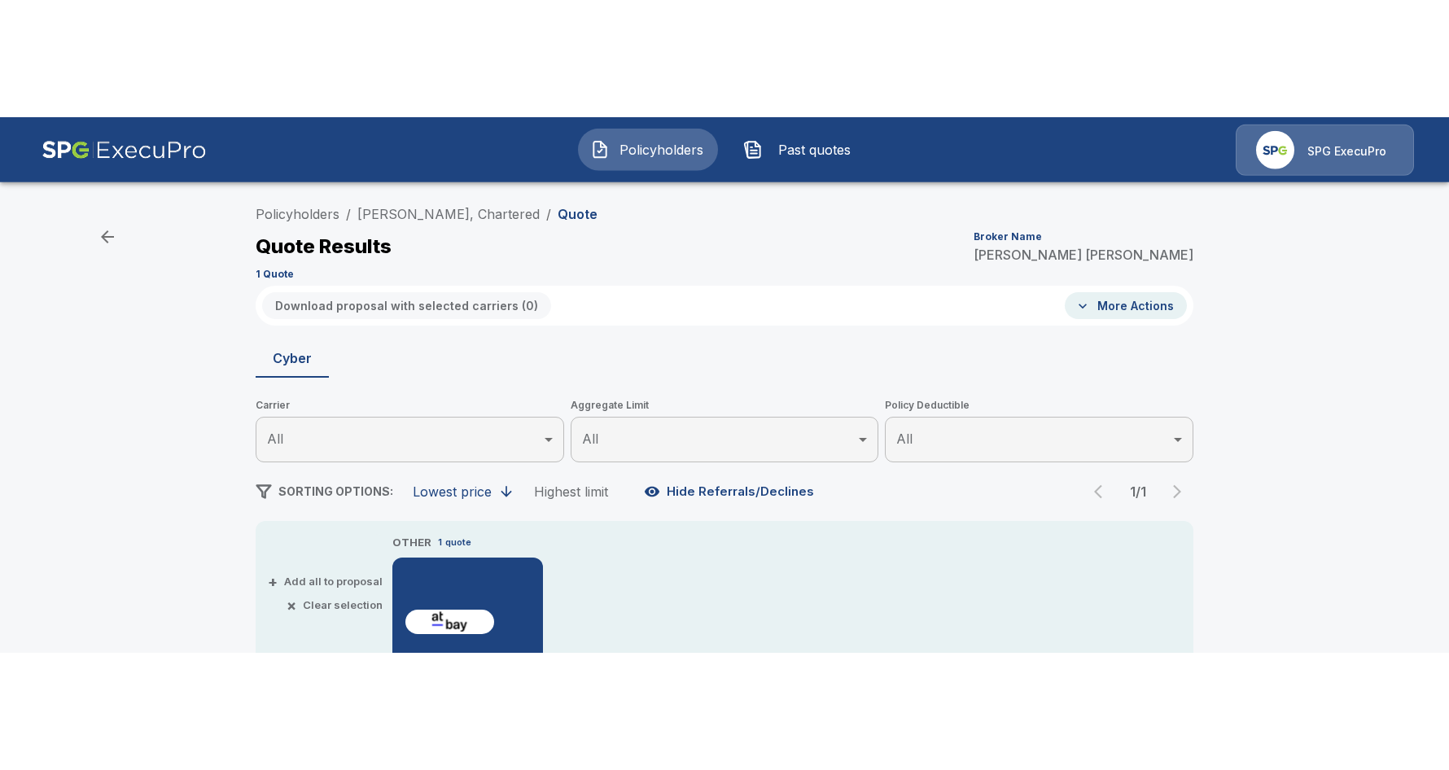
scroll to position [0, 0]
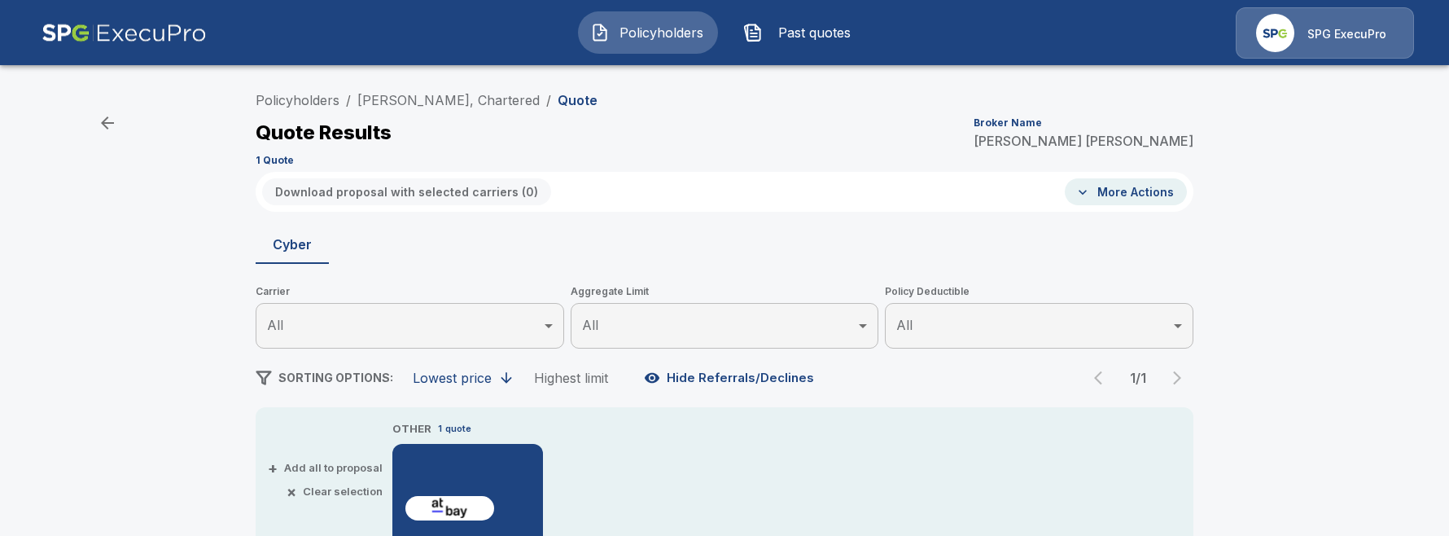
click at [685, 26] on span "Policyholders" at bounding box center [661, 33] width 90 height 20
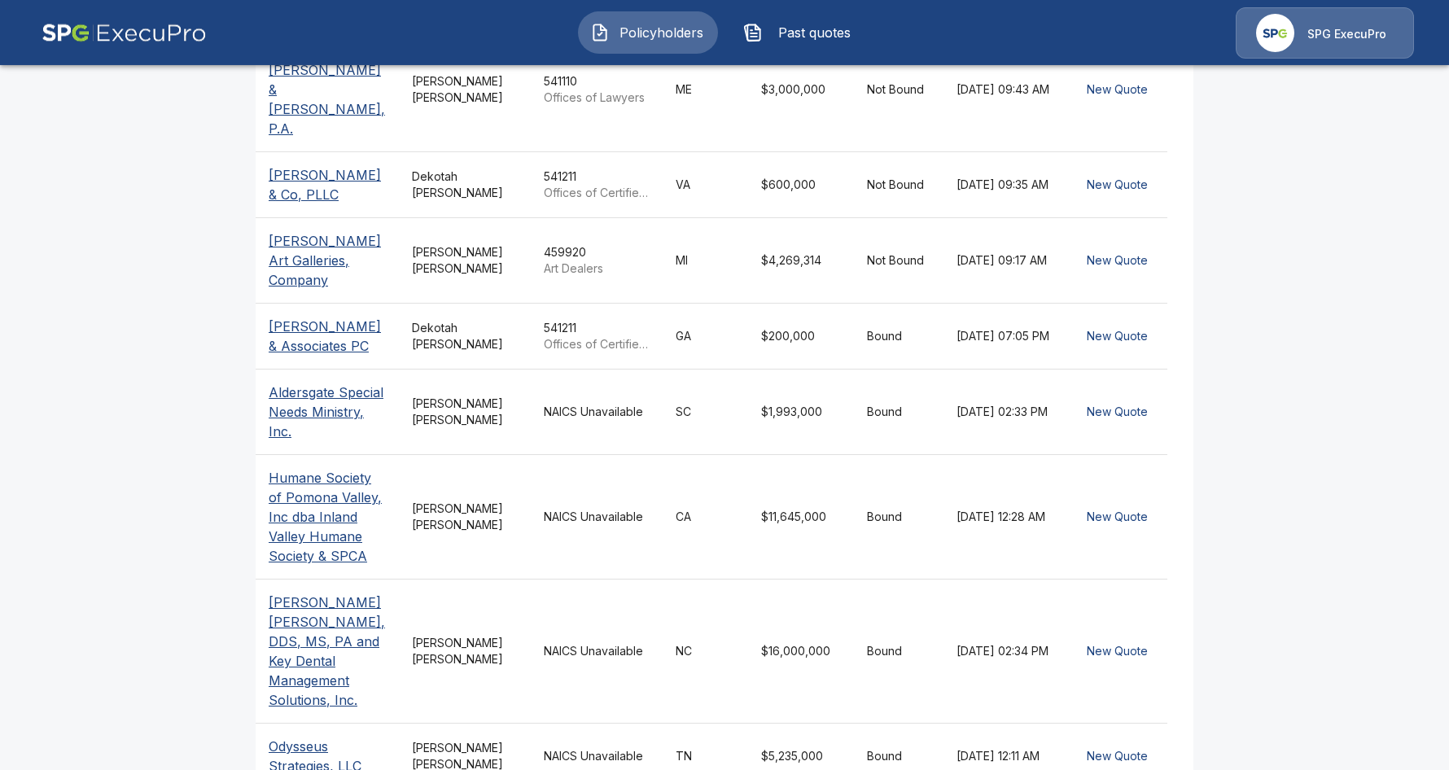
scroll to position [493, 0]
click at [503, 739] on div "[PERSON_NAME]" at bounding box center [465, 755] width 106 height 33
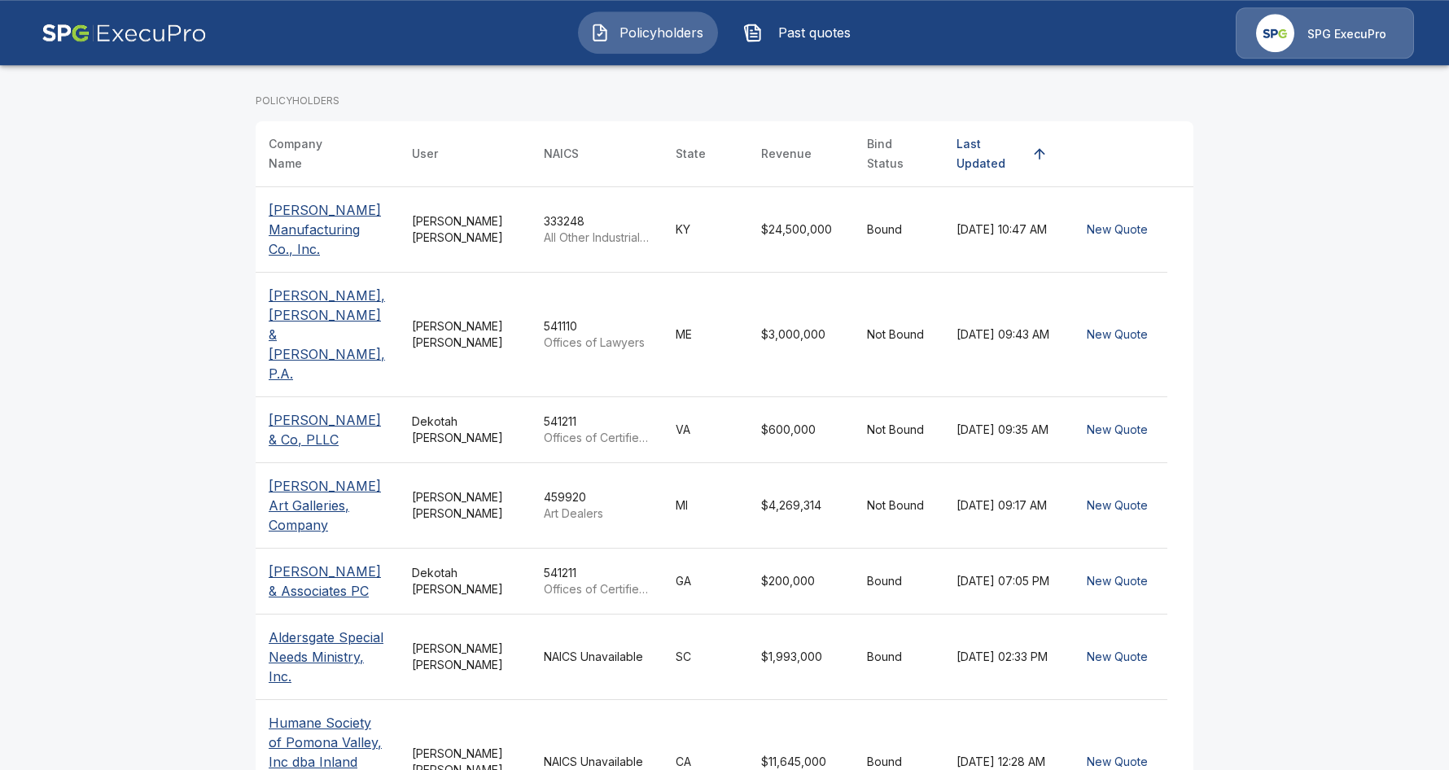
scroll to position [248, 0]
click at [499, 640] on div "Tricia Dietz" at bounding box center [465, 656] width 106 height 33
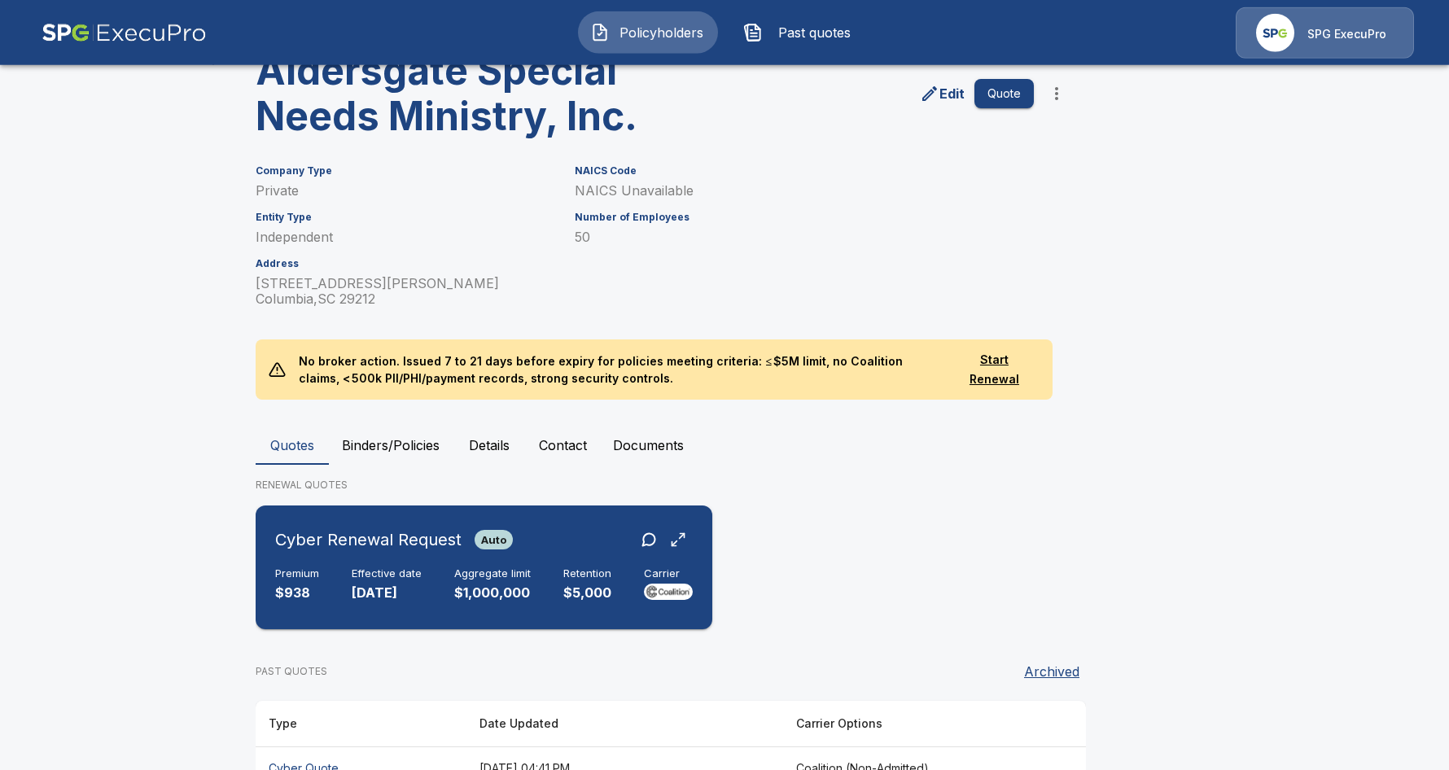
scroll to position [90, 0]
click at [610, 607] on div "Cyber Renewal Request Auto Premium $938 Effective date [DATE] Aggregate limit $…" at bounding box center [484, 566] width 444 height 111
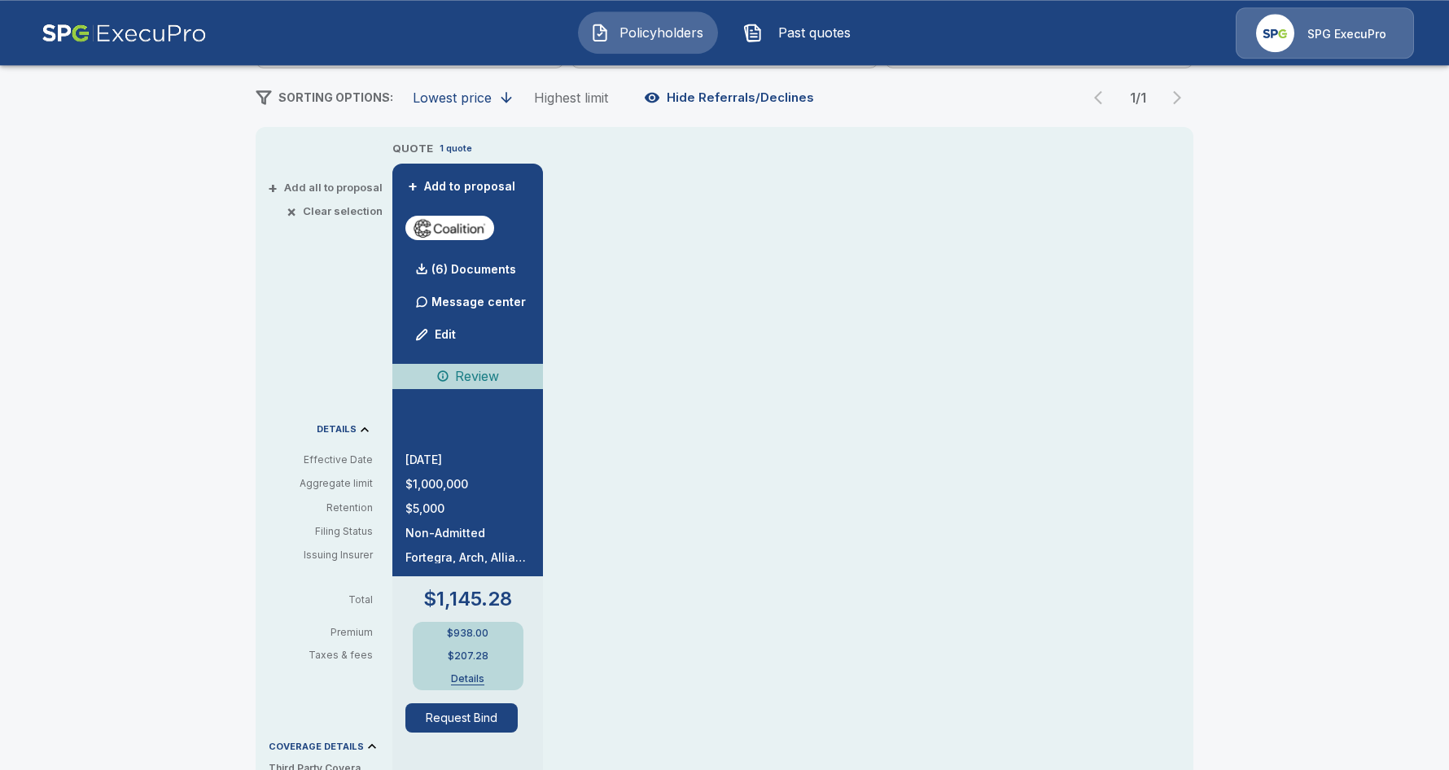
scroll to position [281, 0]
